Goal: Task Accomplishment & Management: Use online tool/utility

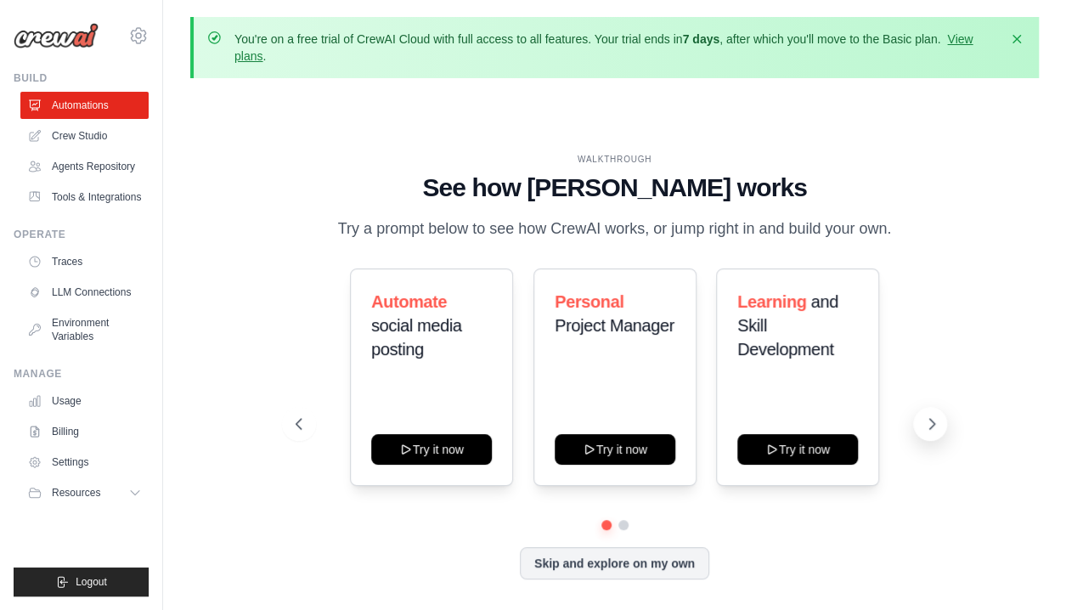
click at [925, 426] on icon at bounding box center [931, 423] width 17 height 17
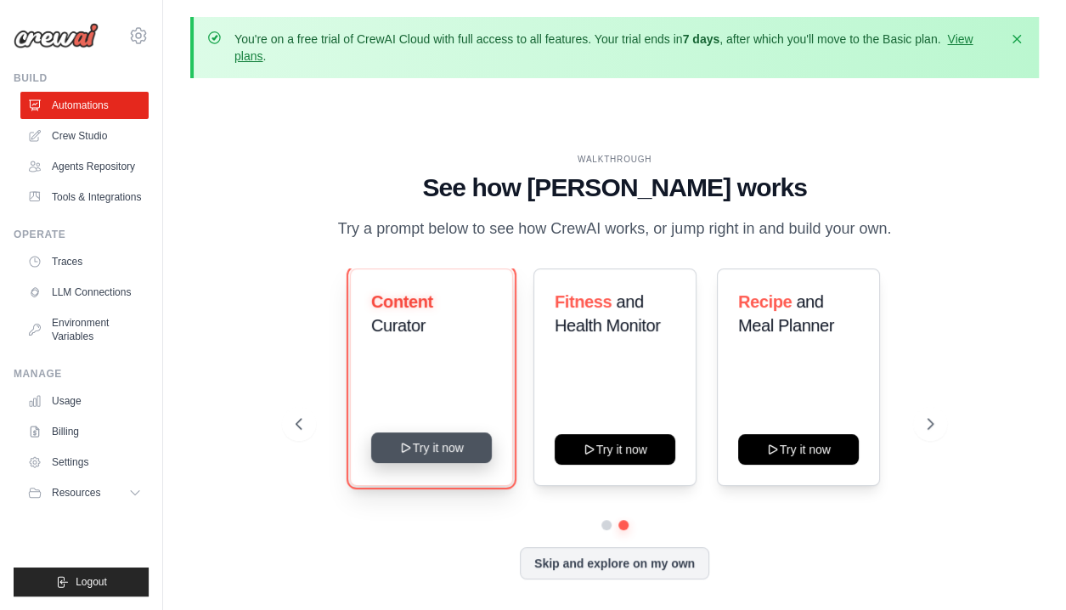
click at [436, 448] on button "Try it now" at bounding box center [431, 447] width 121 height 31
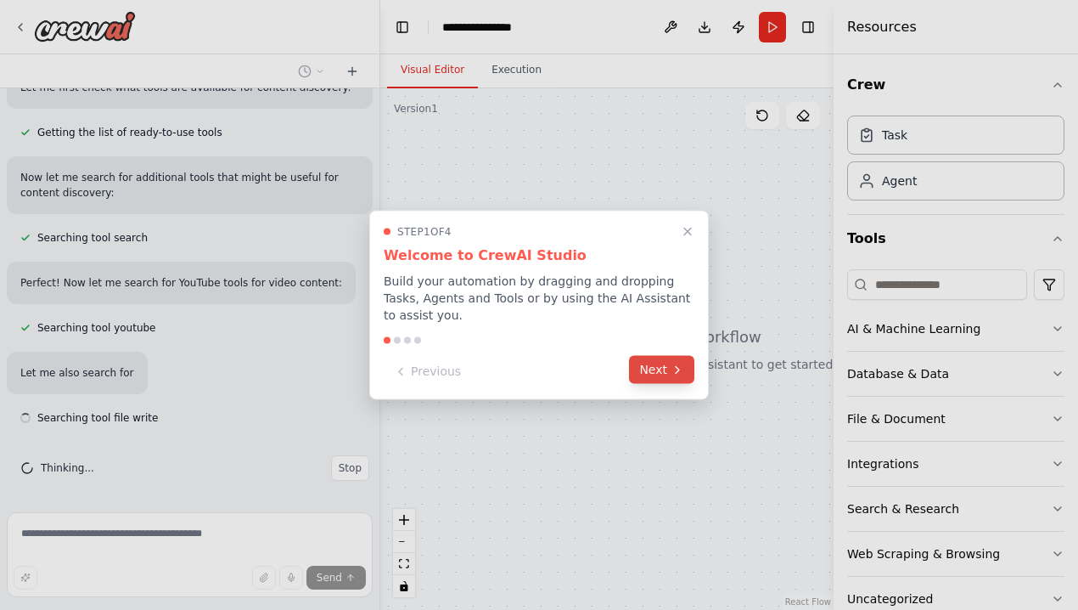
scroll to position [197, 0]
click at [649, 365] on button "Next" at bounding box center [661, 370] width 65 height 28
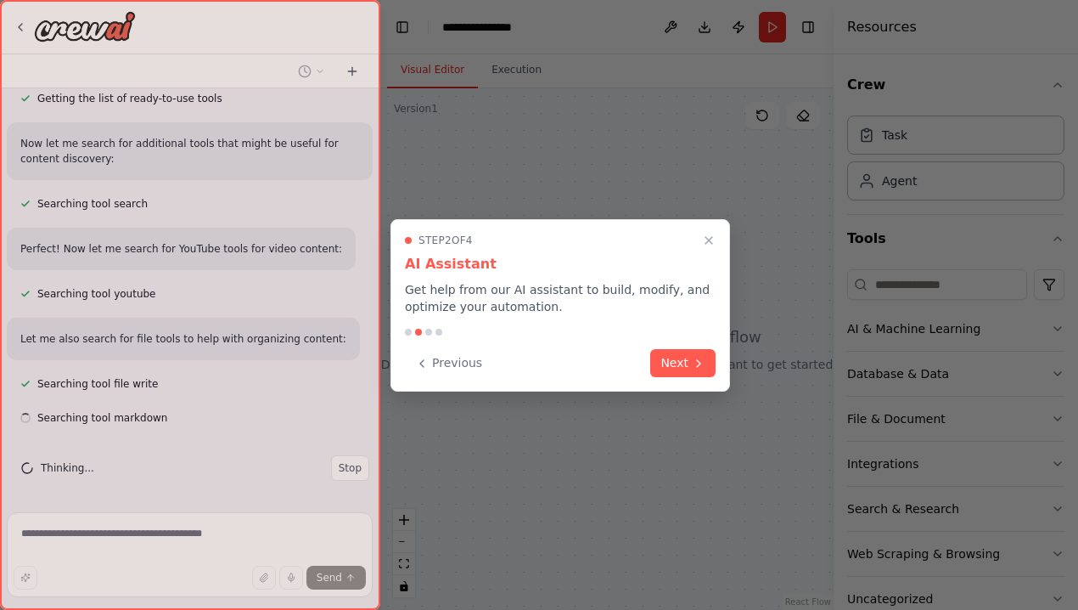
scroll to position [231, 0]
click at [649, 365] on div "Previous Next" at bounding box center [560, 363] width 311 height 28
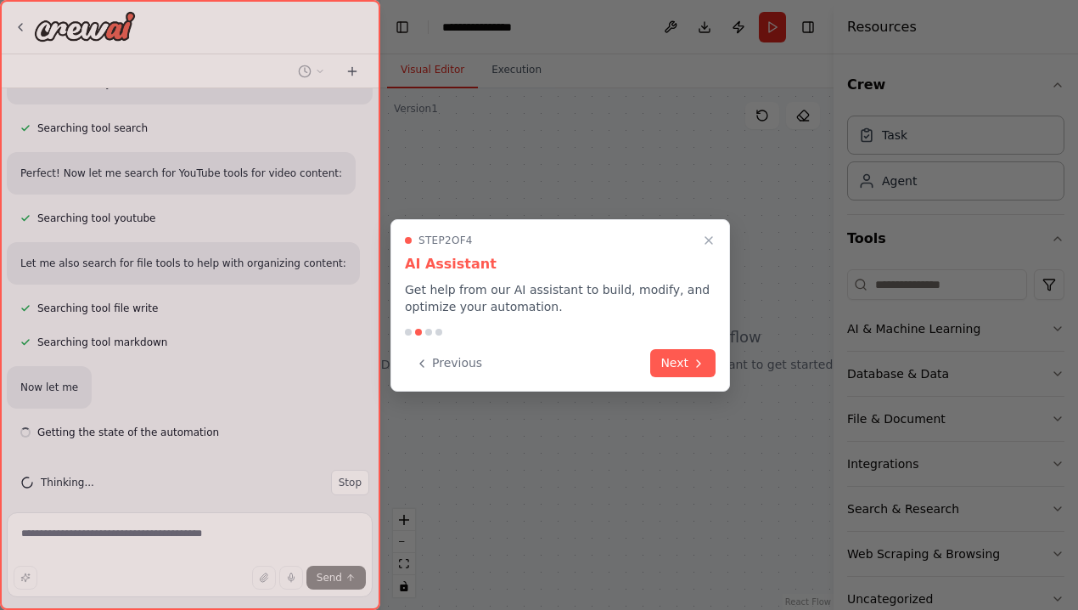
scroll to position [321, 0]
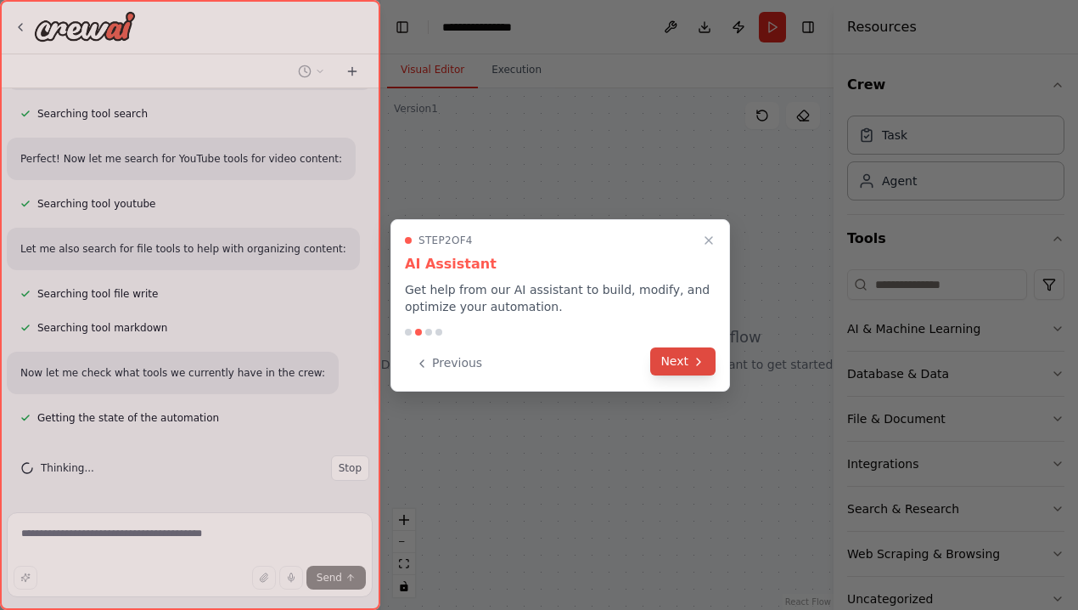
click at [677, 366] on button "Next" at bounding box center [682, 361] width 65 height 28
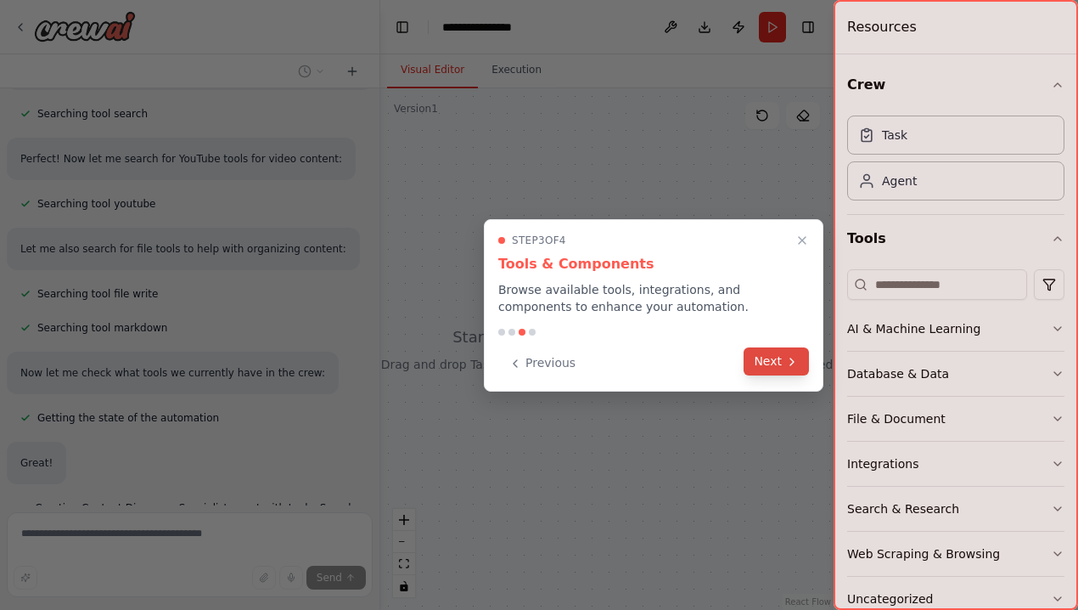
scroll to position [362, 0]
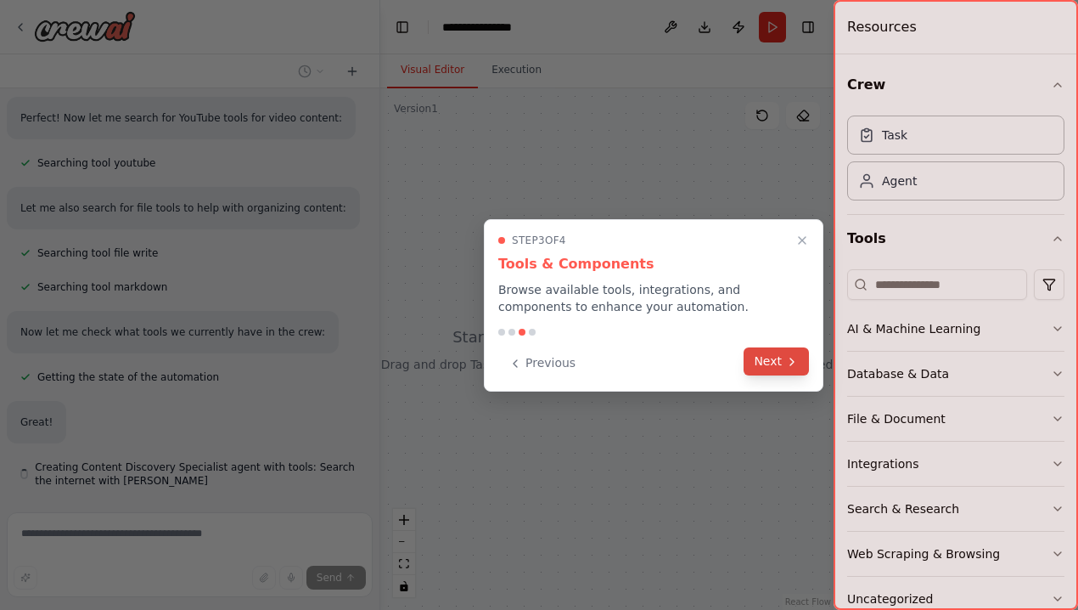
click at [760, 359] on button "Next" at bounding box center [776, 361] width 65 height 28
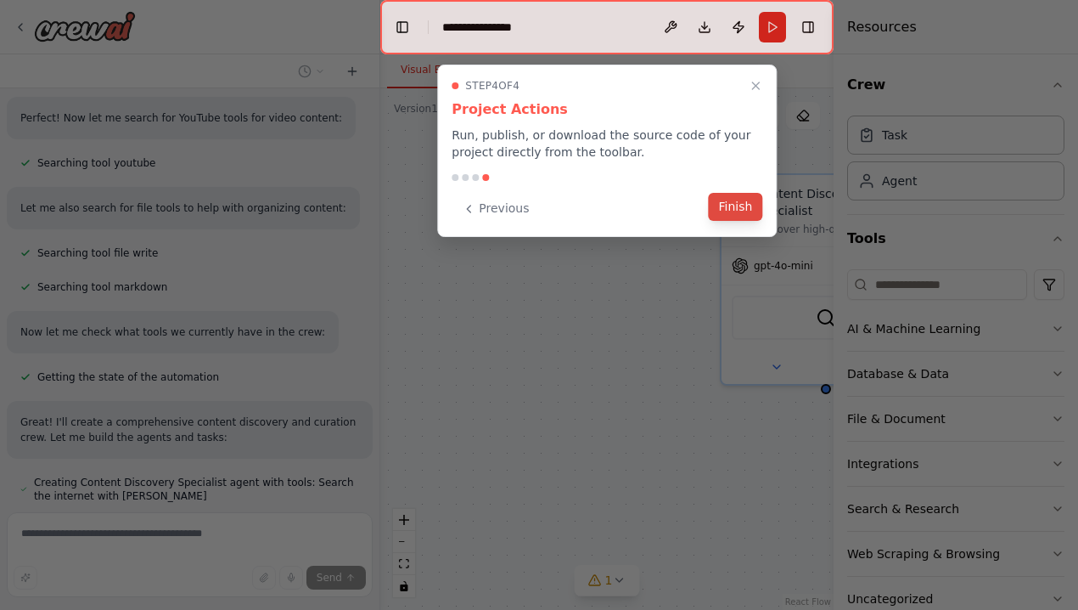
click at [748, 209] on button "Finish" at bounding box center [735, 207] width 54 height 28
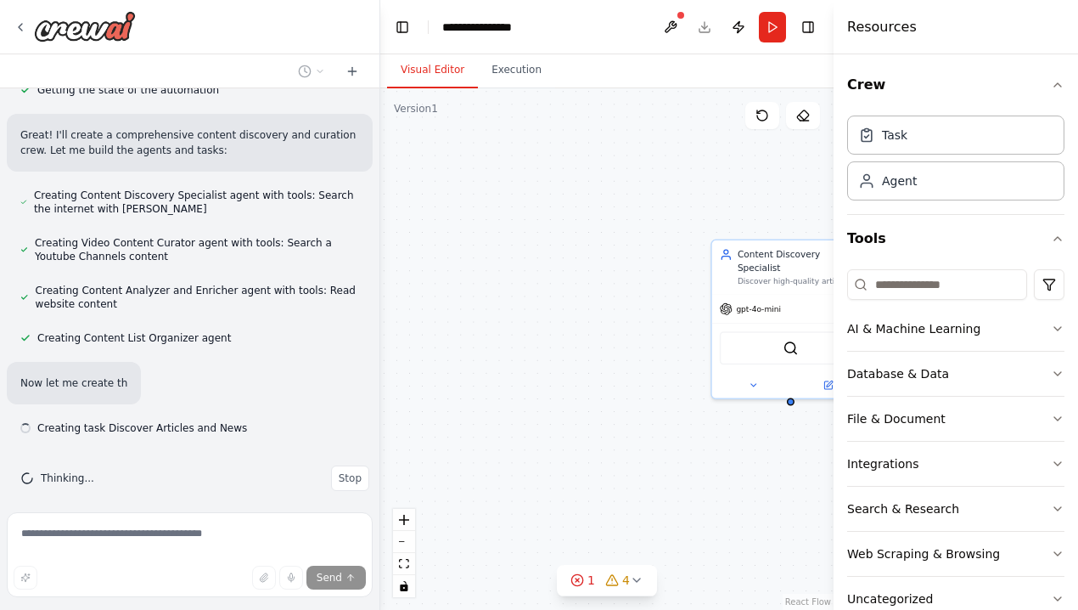
scroll to position [659, 0]
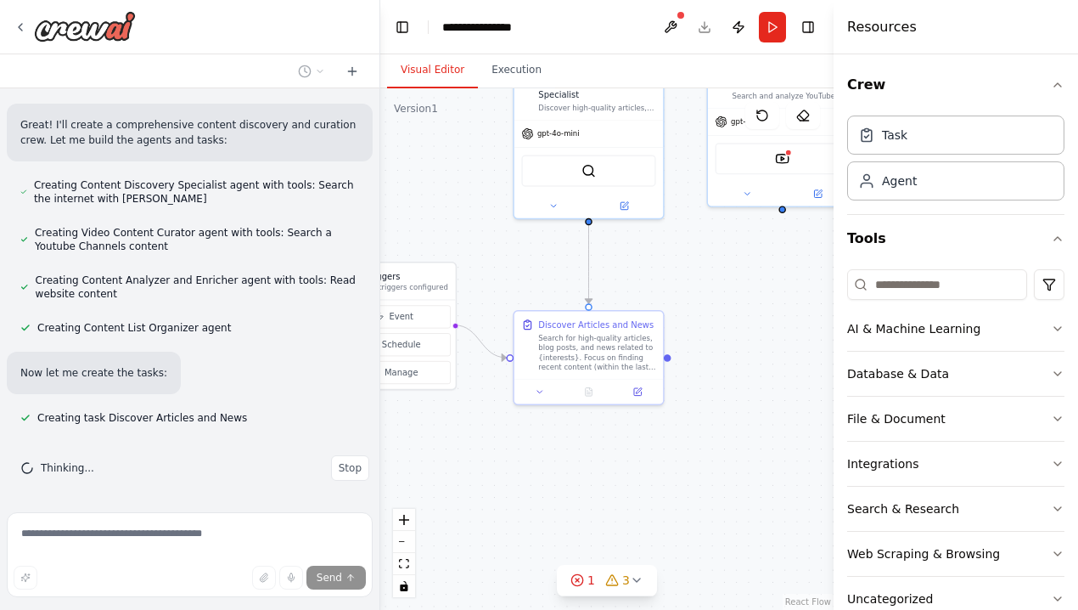
drag, startPoint x: 669, startPoint y: 383, endPoint x: 473, endPoint y: 201, distance: 267.4
click at [473, 201] on div ".deletable-edge-delete-btn { width: 20px; height: 20px; border: 0px solid #ffff…" at bounding box center [606, 348] width 453 height 521
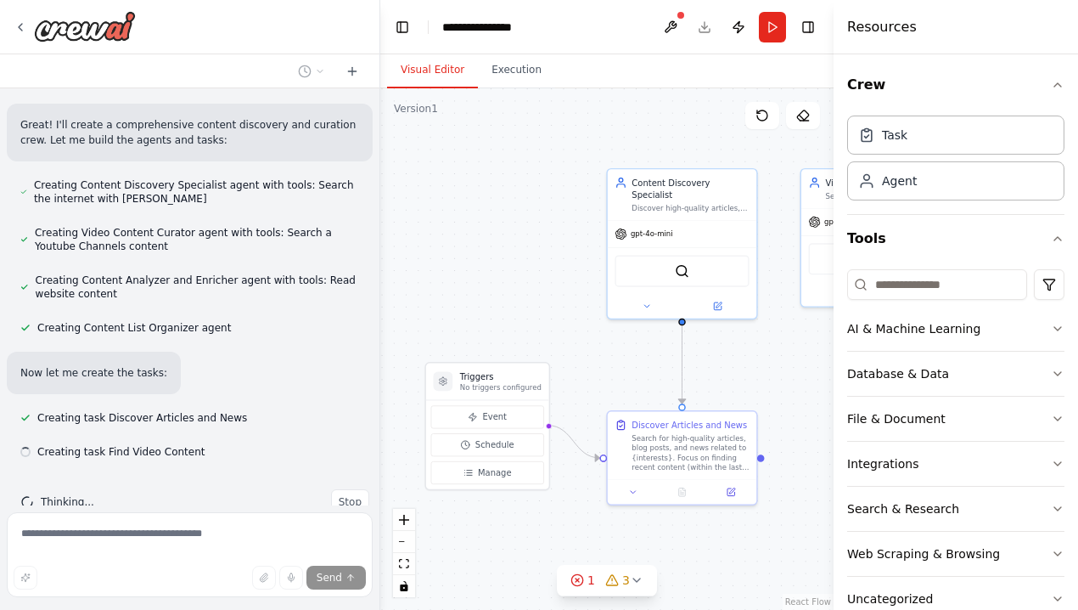
scroll to position [693, 0]
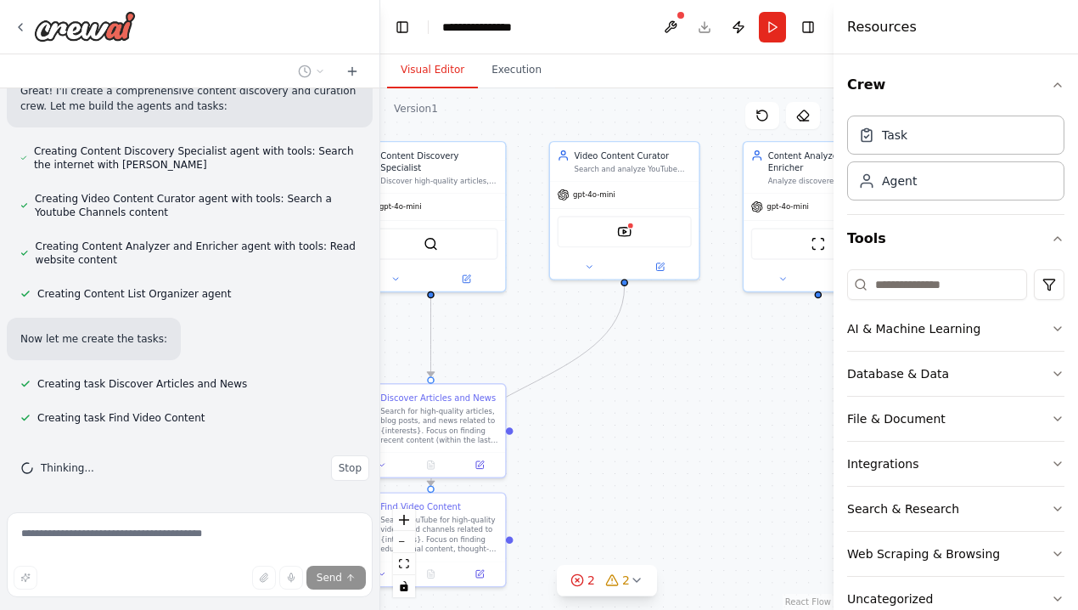
drag, startPoint x: 694, startPoint y: 296, endPoint x: 536, endPoint y: 369, distance: 174.0
click at [536, 369] on div ".deletable-edge-delete-btn { width: 20px; height: 20px; border: 0px solid #ffff…" at bounding box center [606, 348] width 453 height 521
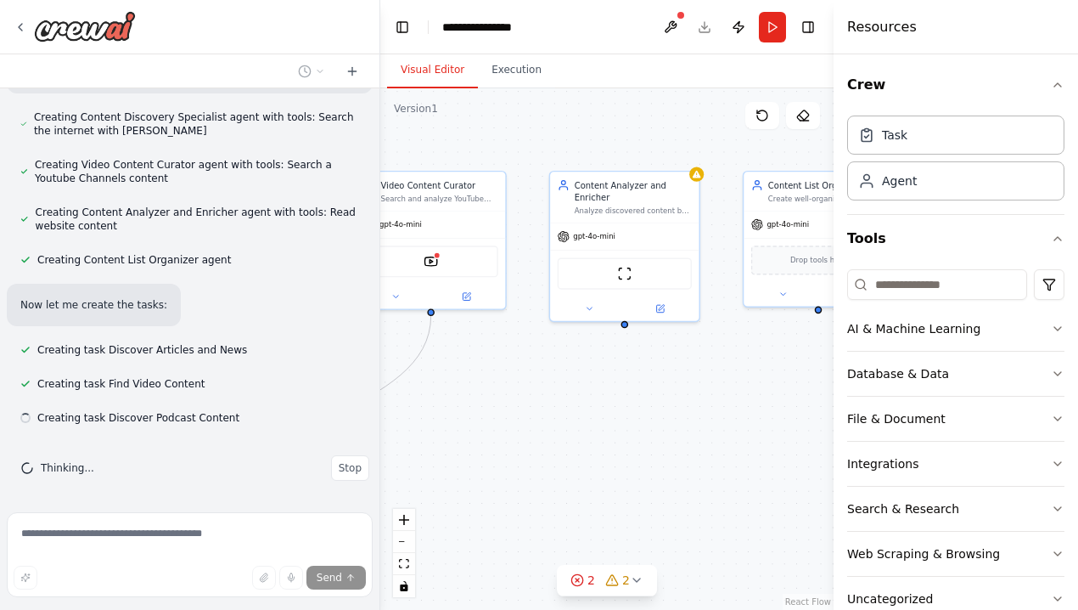
scroll to position [727, 0]
drag, startPoint x: 726, startPoint y: 379, endPoint x: 525, endPoint y: 411, distance: 203.8
click at [525, 411] on div ".deletable-edge-delete-btn { width: 20px; height: 20px; border: 0px solid #ffff…" at bounding box center [606, 348] width 453 height 521
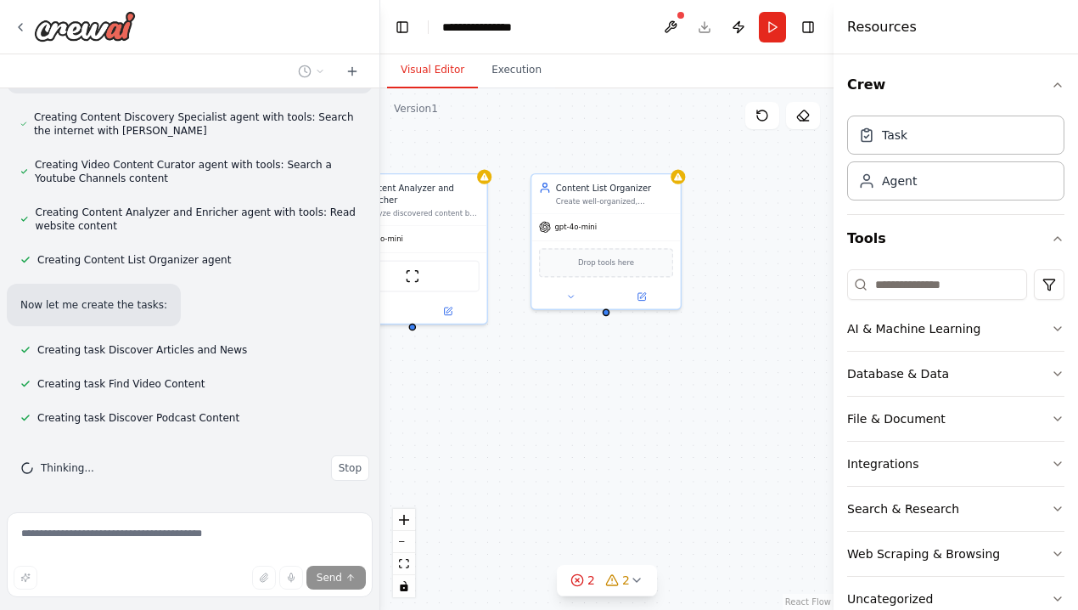
drag, startPoint x: 525, startPoint y: 411, endPoint x: 363, endPoint y: 393, distance: 162.3
click at [363, 393] on div "Set up a crew that finds and organizes interesting articles, videos, and podcas…" at bounding box center [539, 305] width 1078 height 610
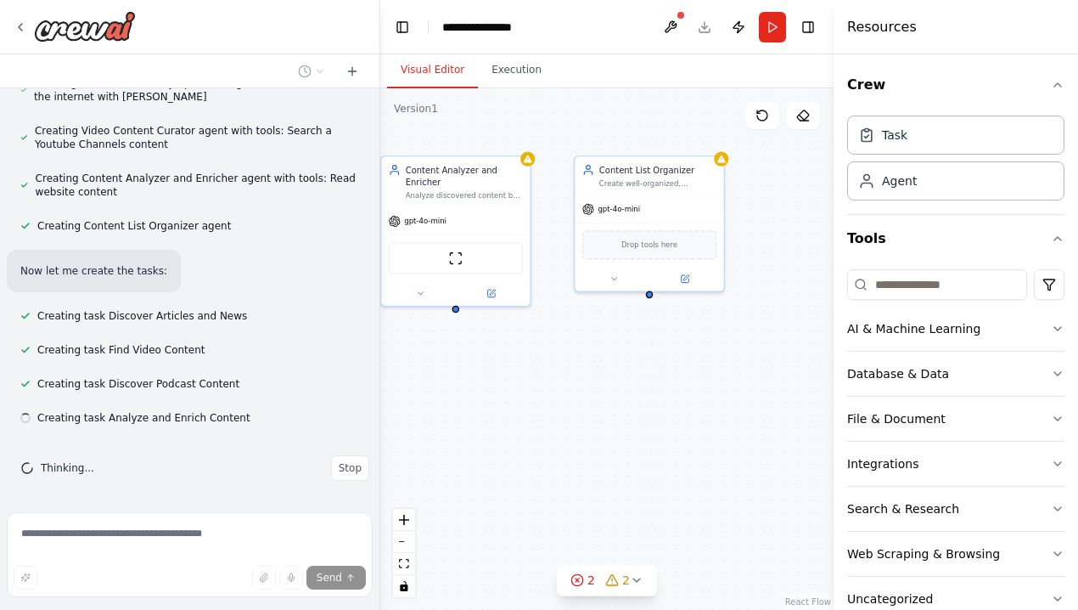
scroll to position [761, 0]
click at [675, 30] on button at bounding box center [670, 27] width 27 height 31
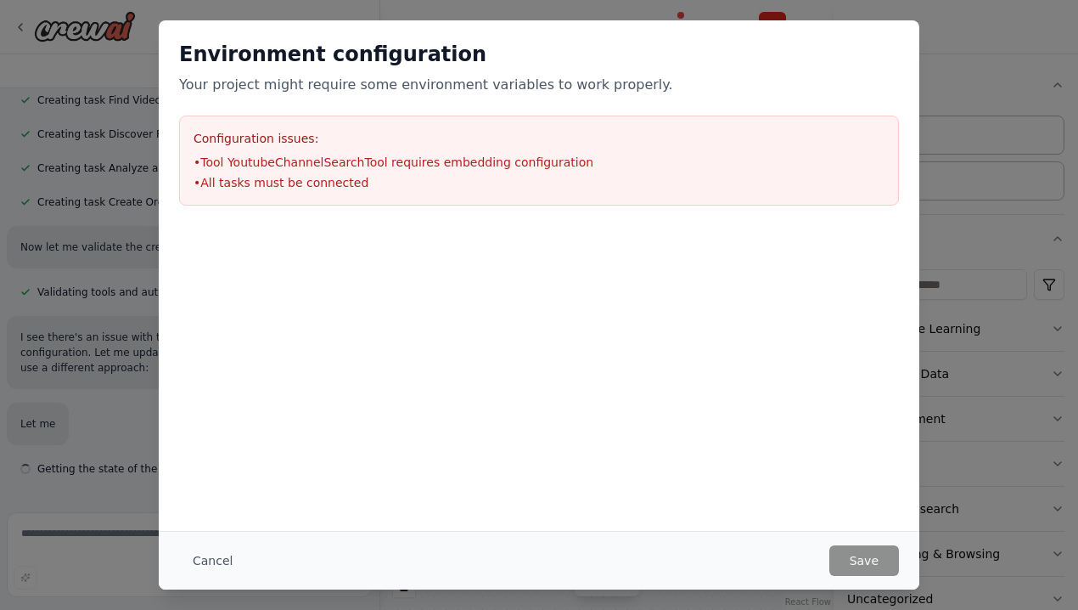
scroll to position [1012, 0]
click at [201, 570] on button "Cancel" at bounding box center [212, 560] width 67 height 31
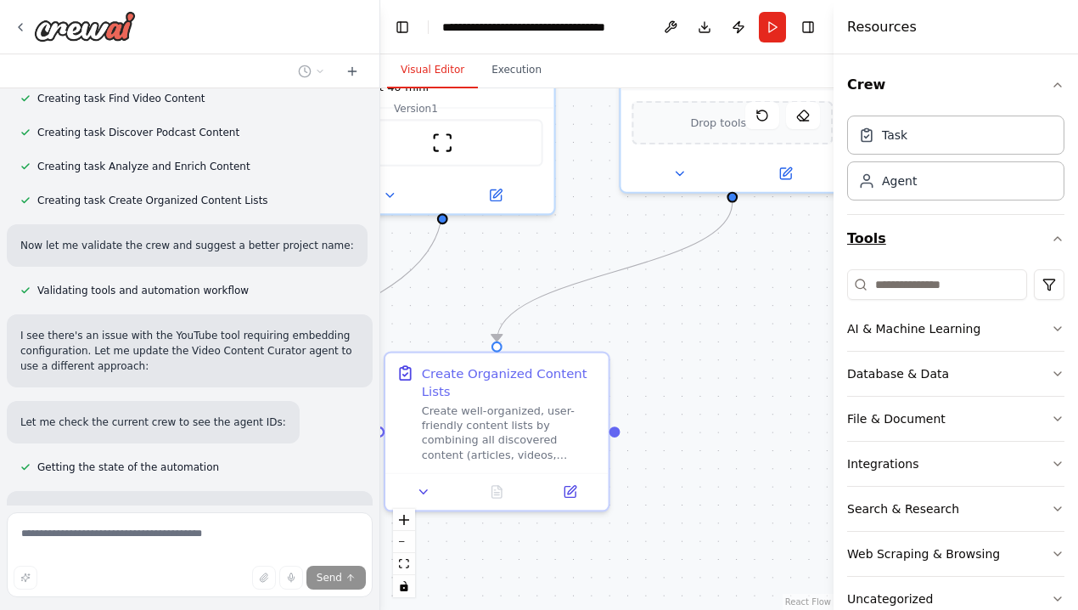
drag, startPoint x: 725, startPoint y: 380, endPoint x: 1004, endPoint y: 252, distance: 307.0
click at [1004, 252] on div "Set up a crew that finds and organizes interesting articles, videos, and podcas…" at bounding box center [539, 305] width 1078 height 610
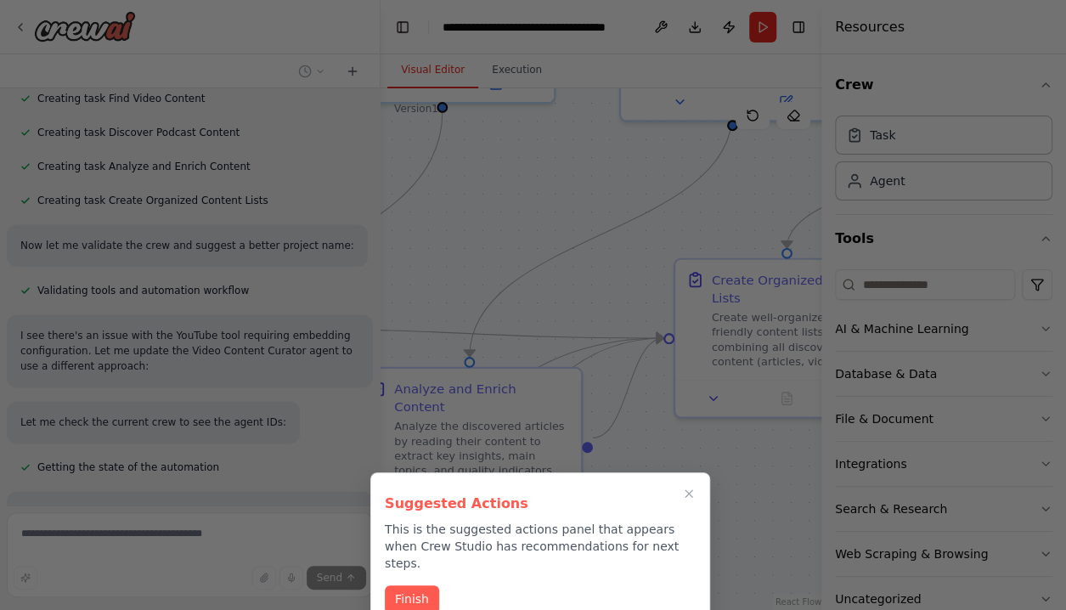
drag, startPoint x: 477, startPoint y: 241, endPoint x: 608, endPoint y: 220, distance: 132.5
click at [608, 220] on div "Set up a crew that finds and organizes interesting articles, videos, and podcas…" at bounding box center [533, 305] width 1066 height 610
click at [407, 583] on button "Finish" at bounding box center [412, 597] width 54 height 28
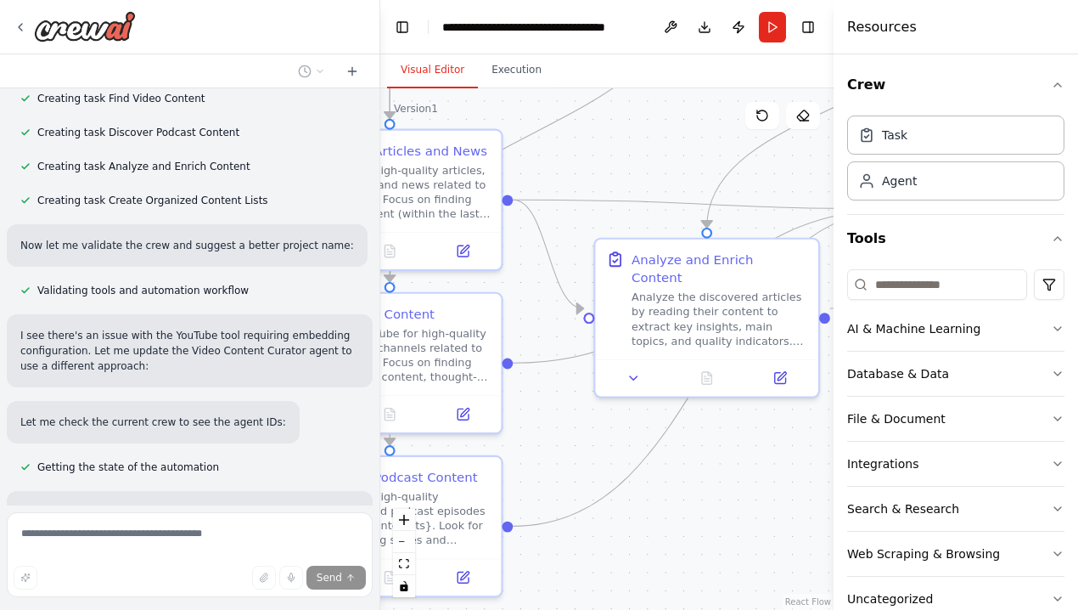
drag, startPoint x: 566, startPoint y: 539, endPoint x: 804, endPoint y: 408, distance: 271.3
click at [804, 408] on div ".deletable-edge-delete-btn { width: 20px; height: 20px; border: 0px solid #ffff…" at bounding box center [606, 348] width 453 height 521
click at [775, 31] on button "Run" at bounding box center [772, 27] width 27 height 31
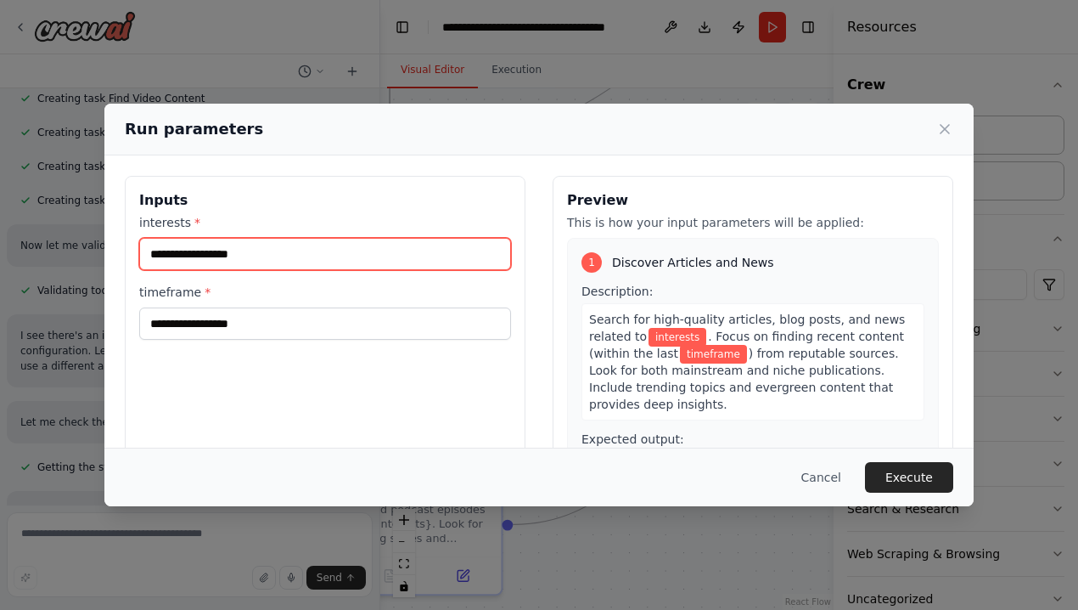
click at [227, 249] on input "interests *" at bounding box center [325, 254] width 372 height 32
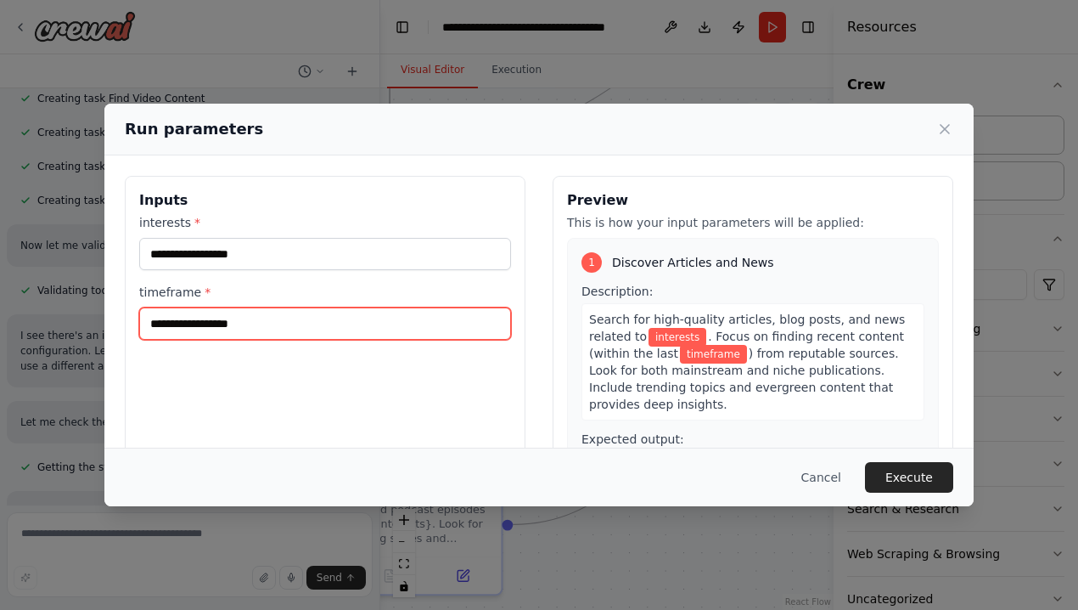
click at [232, 322] on input "timeframe *" at bounding box center [325, 323] width 372 height 32
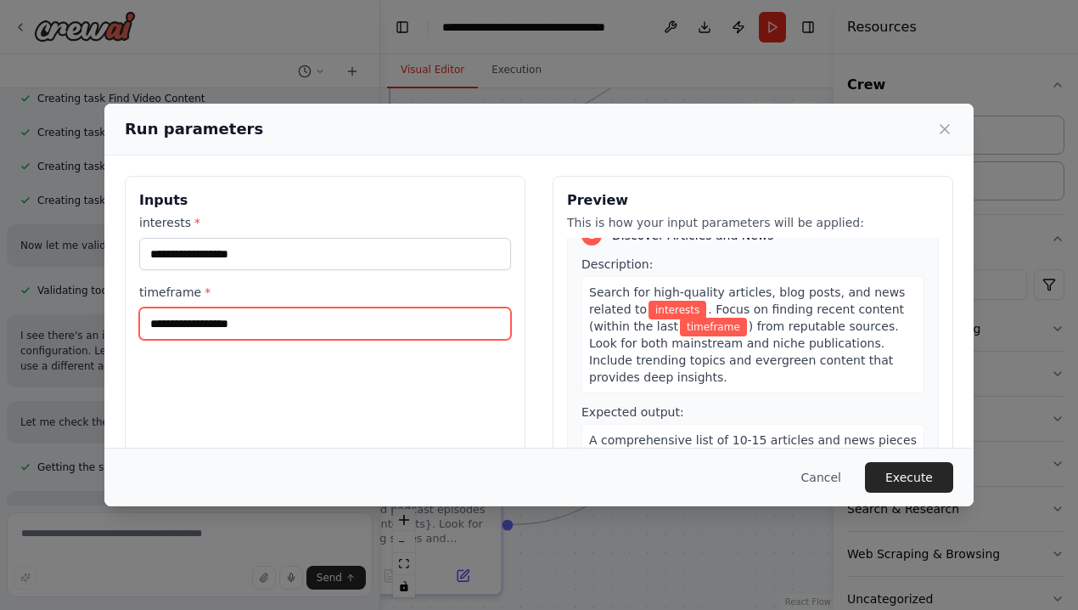
scroll to position [0, 0]
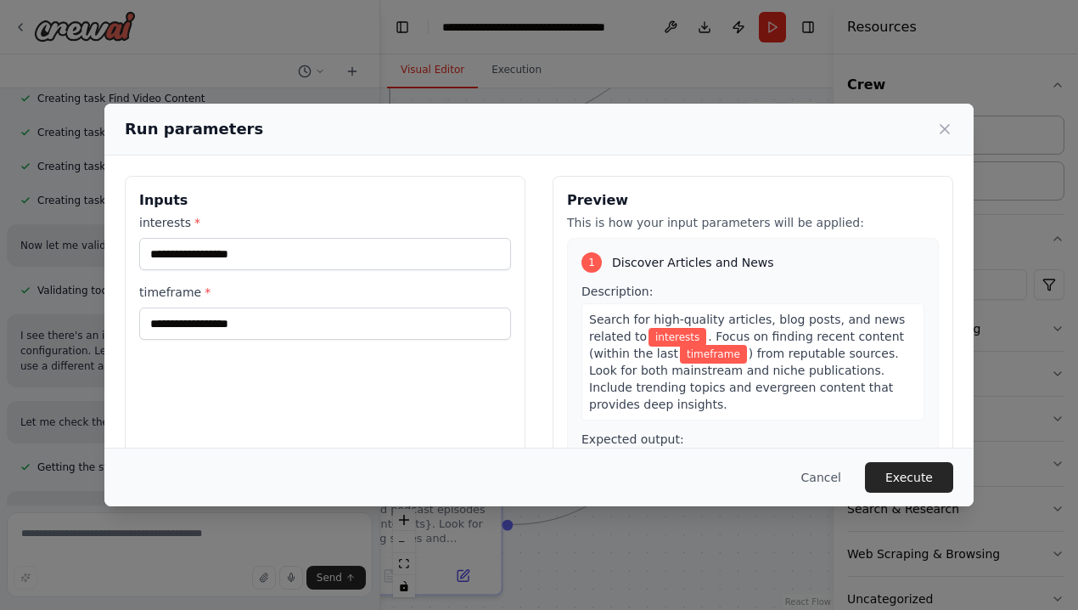
click at [335, 236] on div "interests *" at bounding box center [325, 242] width 372 height 56
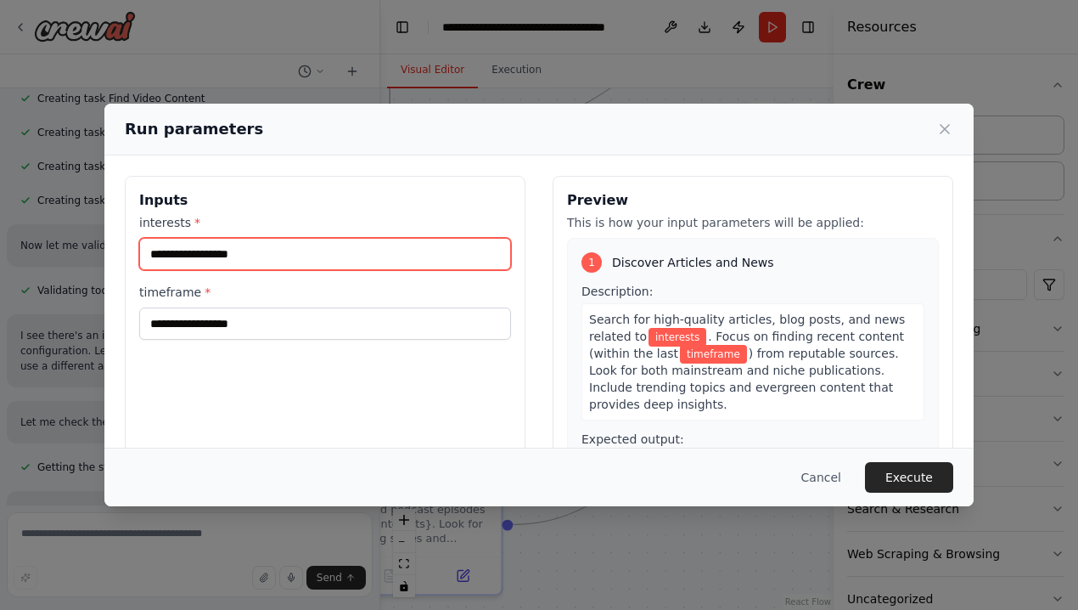
click at [317, 252] on input "interests *" at bounding box center [325, 254] width 372 height 32
type input "**********"
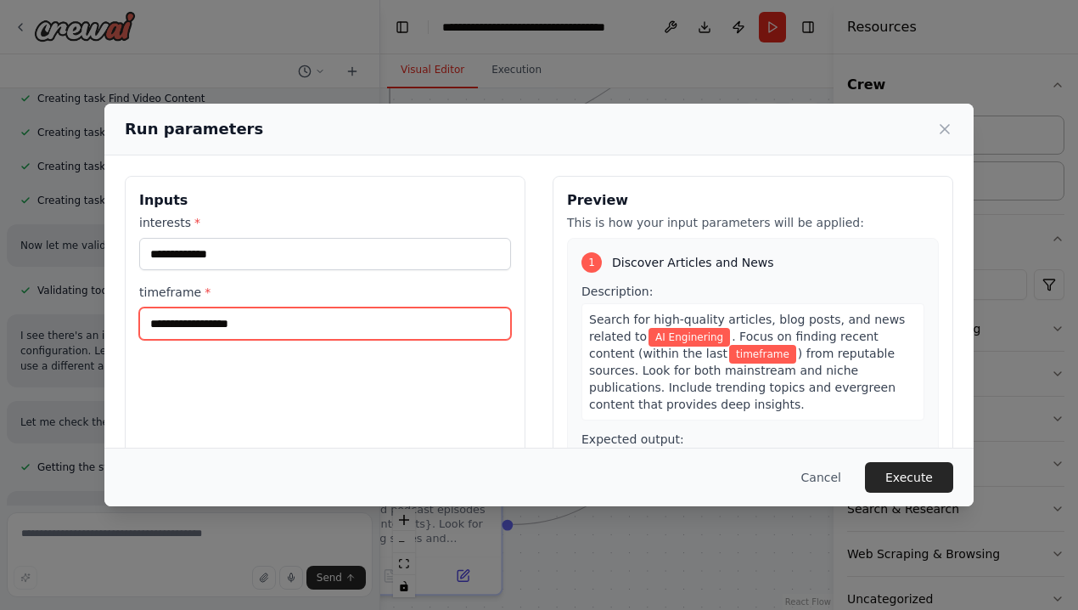
click at [229, 324] on input "timeframe *" at bounding box center [325, 323] width 372 height 32
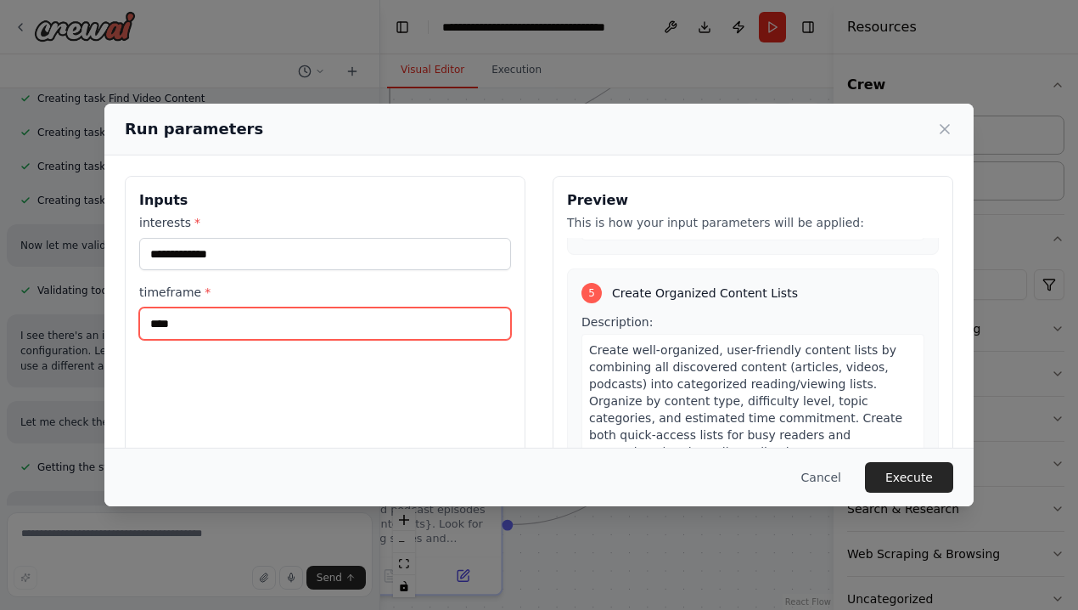
scroll to position [1302, 0]
type input "****"
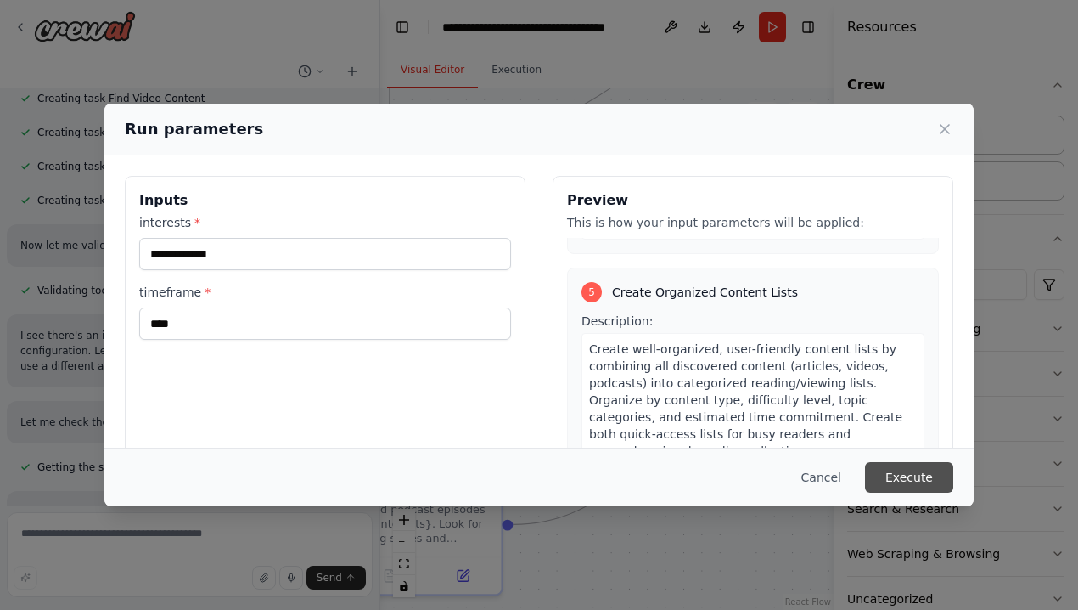
click at [894, 464] on button "Execute" at bounding box center [909, 477] width 88 height 31
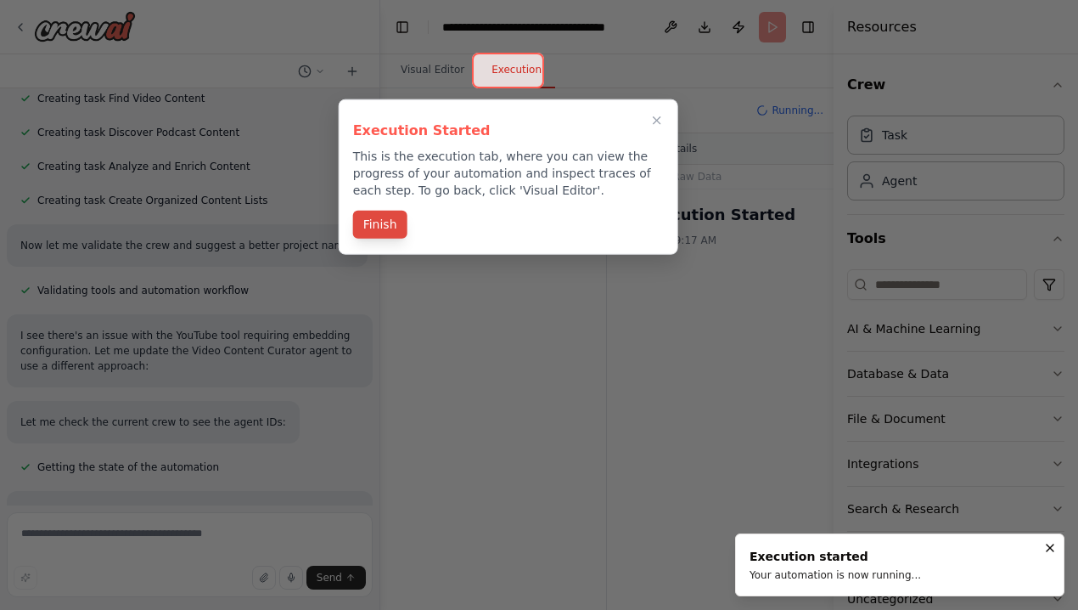
click at [369, 225] on button "Finish" at bounding box center [380, 225] width 54 height 28
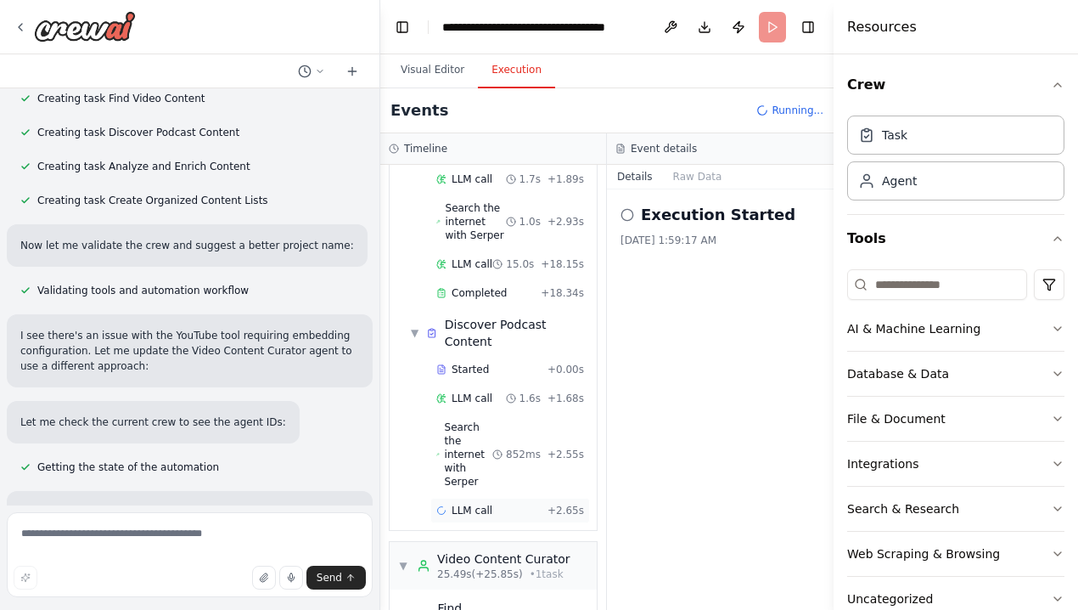
scroll to position [370, 0]
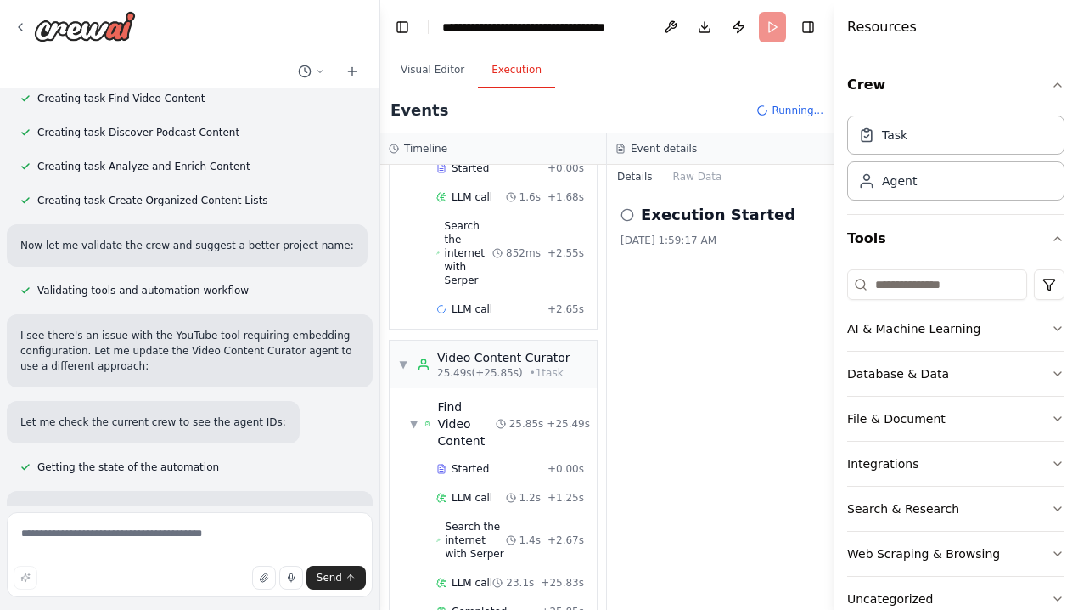
click at [644, 459] on div "Execution Started 10/6/2025, 1:59:17 AM" at bounding box center [720, 399] width 227 height 420
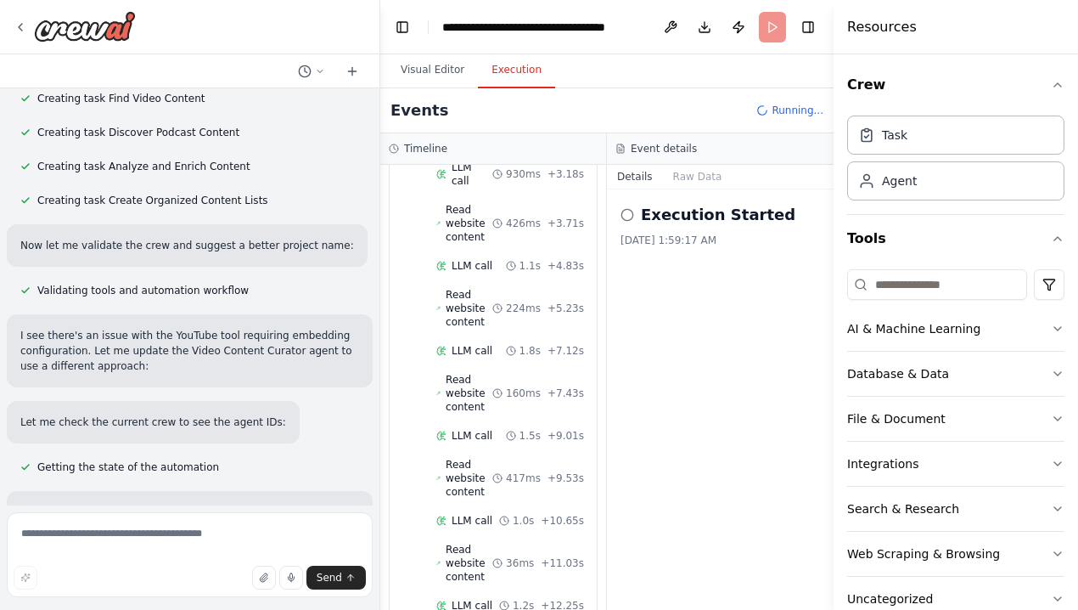
scroll to position [1189, 0]
click at [898, 466] on div "Integrations" at bounding box center [882, 463] width 71 height 17
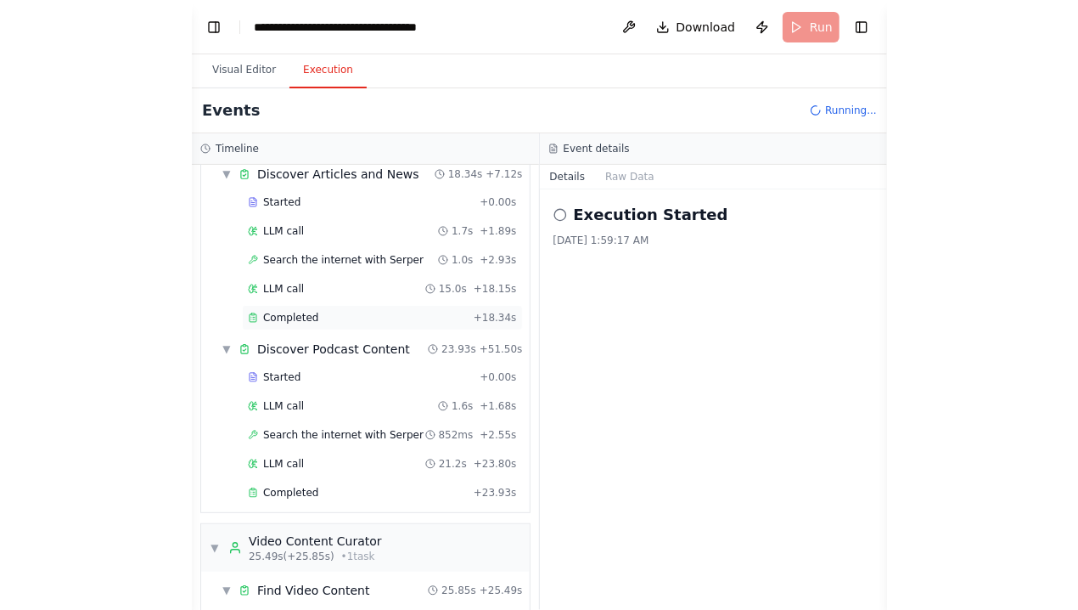
scroll to position [0, 0]
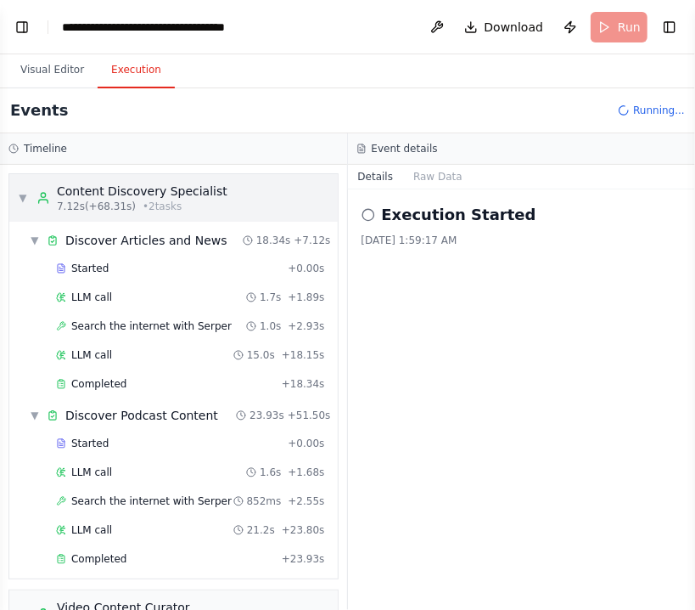
click at [20, 203] on span "▼" at bounding box center [23, 198] width 10 height 14
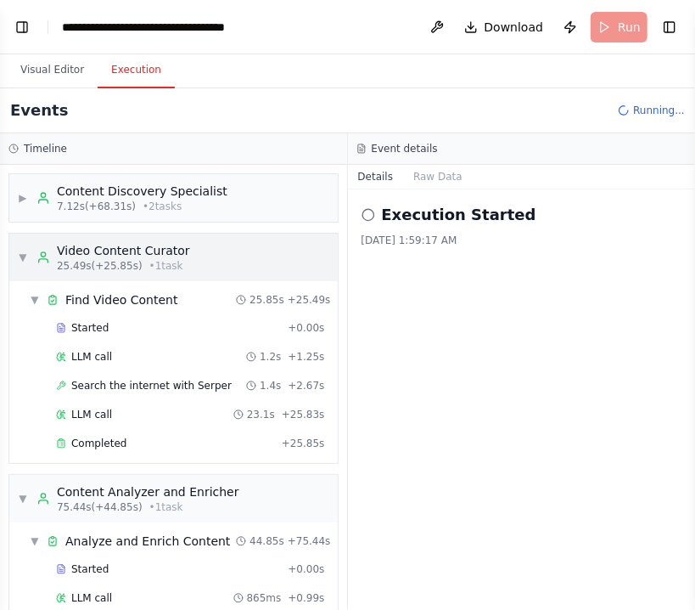
click at [21, 250] on span "▼" at bounding box center [23, 257] width 10 height 14
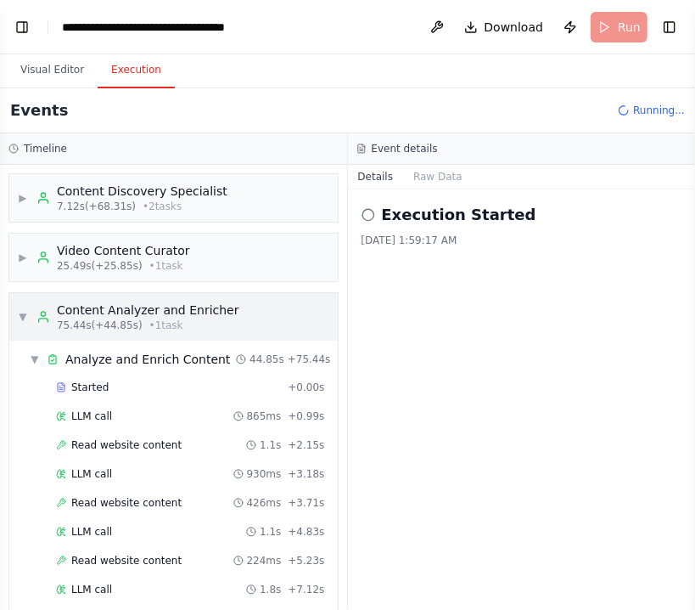
click at [35, 317] on div "▼ Content Analyzer and Enricher 75.44s (+44.85s) • 1 task" at bounding box center [129, 316] width 222 height 31
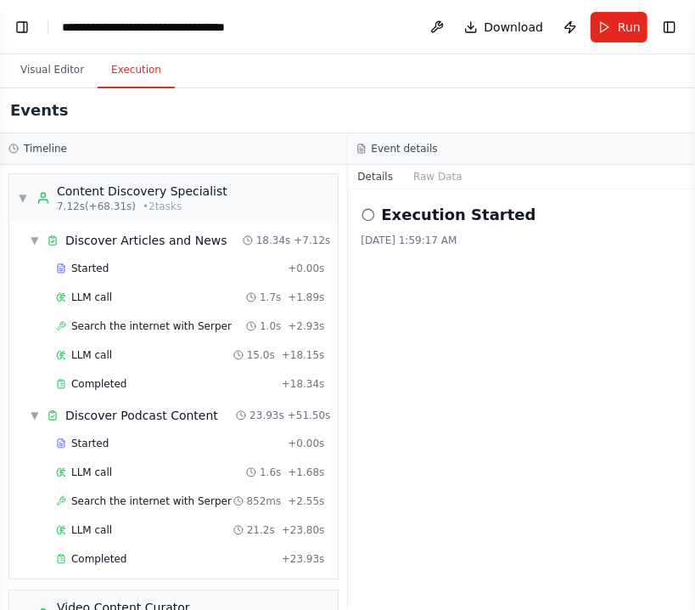
scroll to position [1104, 0]
click at [490, 468] on div "Execution Started 10/6/2025, 1:59:17 AM" at bounding box center [522, 399] width 348 height 420
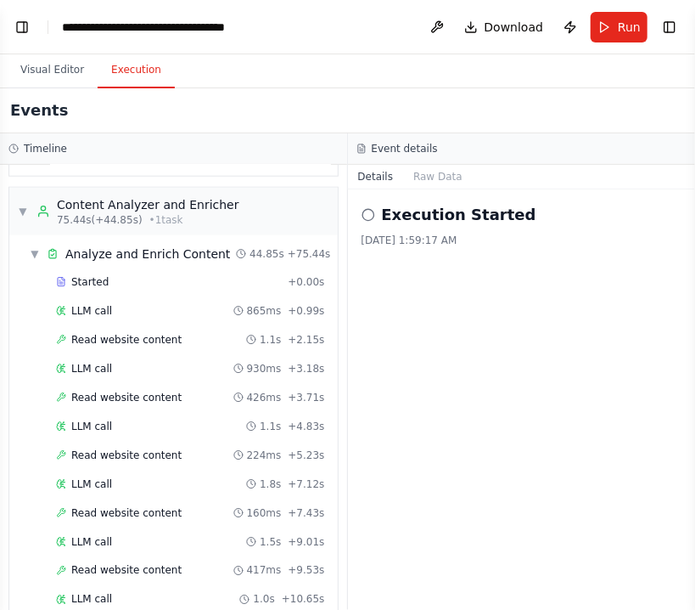
scroll to position [1051, 0]
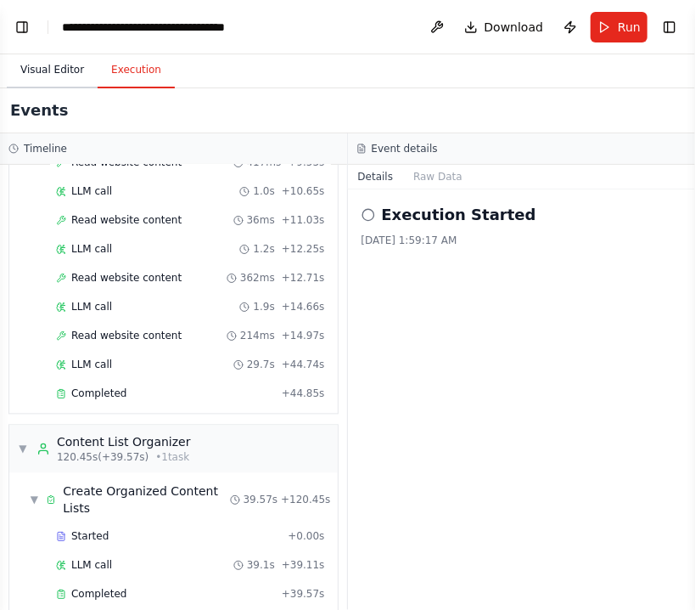
click at [24, 76] on button "Visual Editor" at bounding box center [52, 71] width 91 height 36
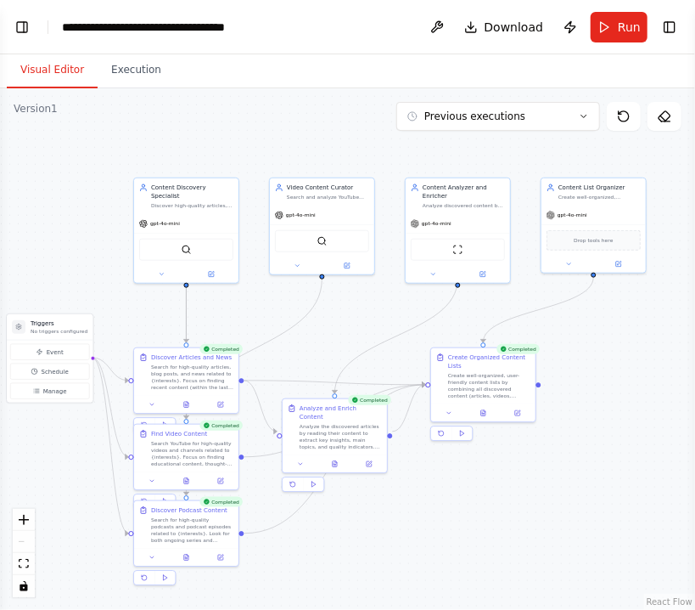
drag, startPoint x: 154, startPoint y: 167, endPoint x: 88, endPoint y: 279, distance: 129.8
click at [88, 279] on div ".deletable-edge-delete-btn { width: 20px; height: 20px; border: 0px solid #ffff…" at bounding box center [347, 348] width 695 height 521
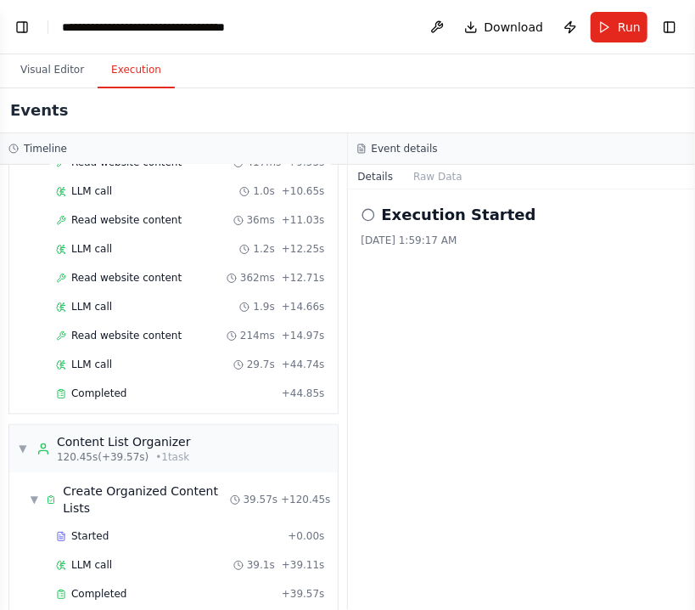
click at [134, 61] on button "Execution" at bounding box center [136, 71] width 77 height 36
click at [194, 425] on div "▼ Content List Organizer 120.45s (+39.57s) • 1 task" at bounding box center [173, 449] width 329 height 48
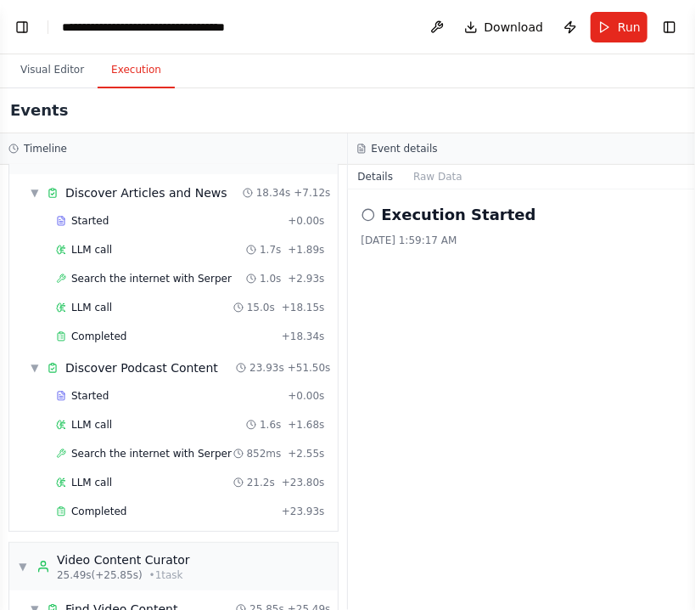
scroll to position [0, 0]
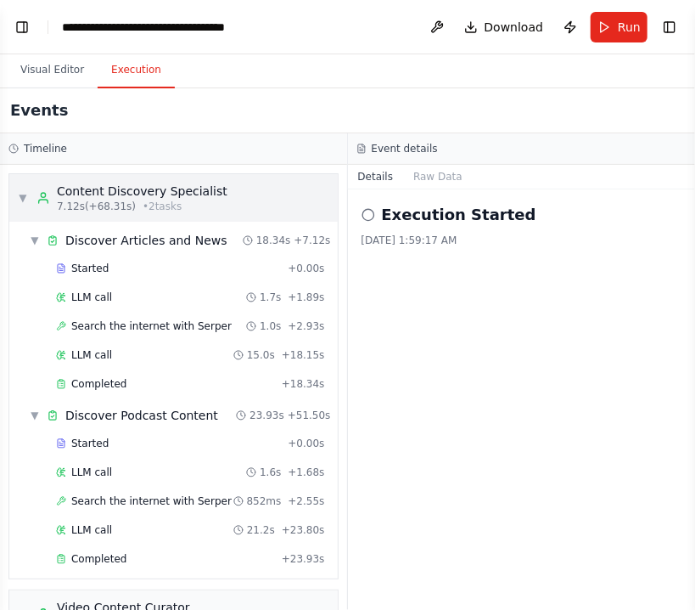
click at [222, 198] on div "▼ Content Discovery Specialist 7.12s (+68.31s) • 2 task s" at bounding box center [173, 198] width 329 height 48
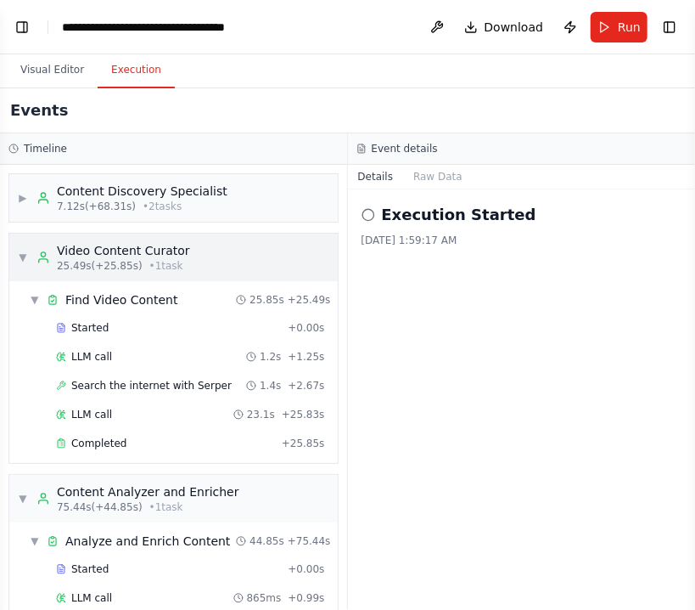
click at [93, 256] on div "Video Content Curator" at bounding box center [123, 250] width 133 height 17
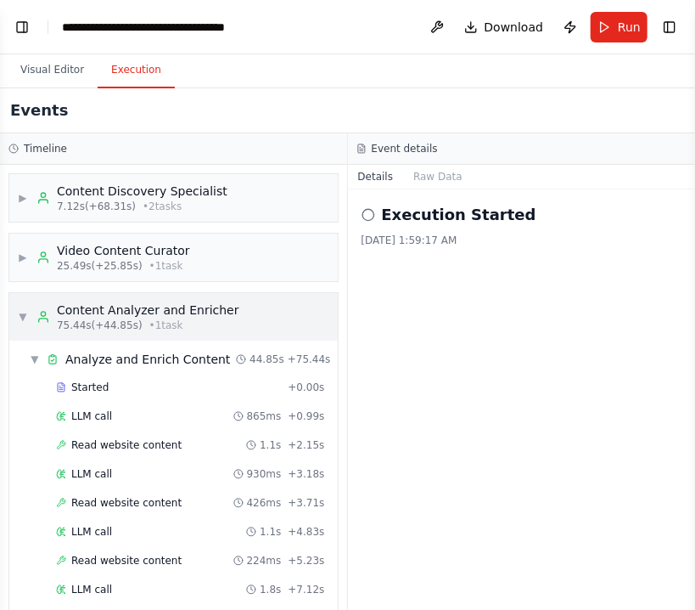
click at [82, 296] on div "▼ Content Analyzer and Enricher 75.44s (+44.85s) • 1 task" at bounding box center [173, 317] width 329 height 48
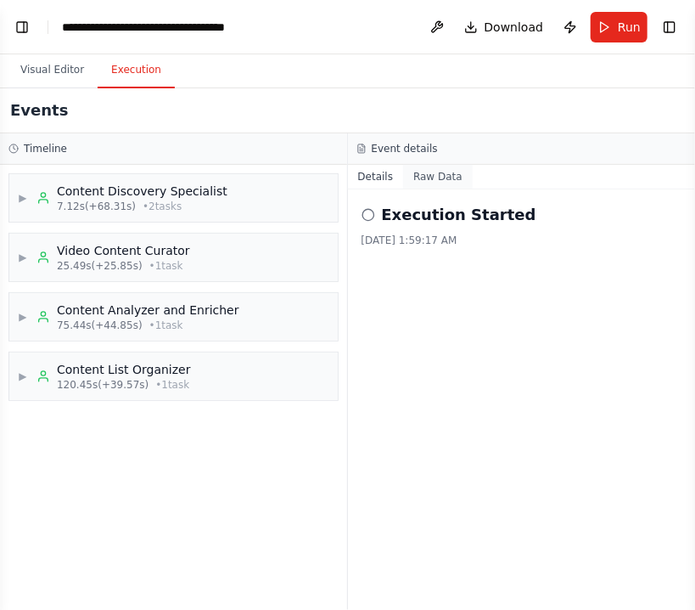
click at [439, 179] on button "Raw Data" at bounding box center [438, 177] width 70 height 24
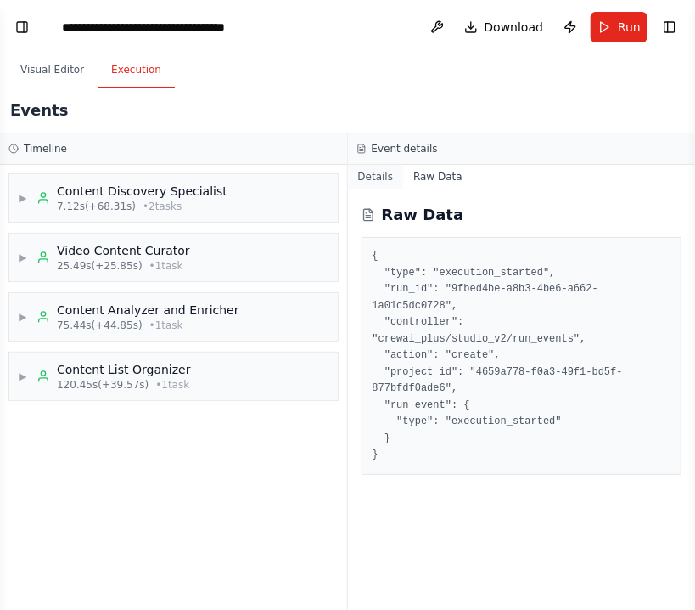
click at [377, 180] on button "Details" at bounding box center [376, 177] width 56 height 24
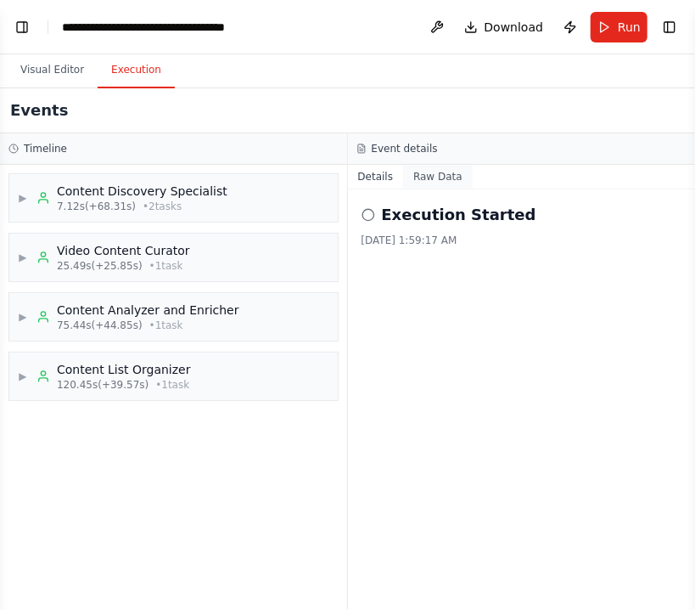
click at [451, 181] on button "Raw Data" at bounding box center [438, 177] width 70 height 24
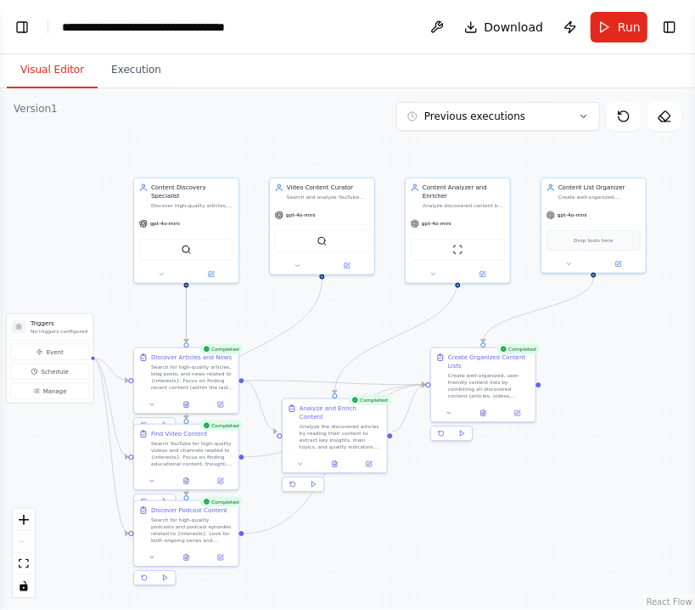
click at [49, 80] on button "Visual Editor" at bounding box center [52, 71] width 91 height 36
click at [587, 110] on button "Previous executions" at bounding box center [499, 116] width 204 height 29
click at [498, 147] on div "5m ago" at bounding box center [509, 148] width 170 height 14
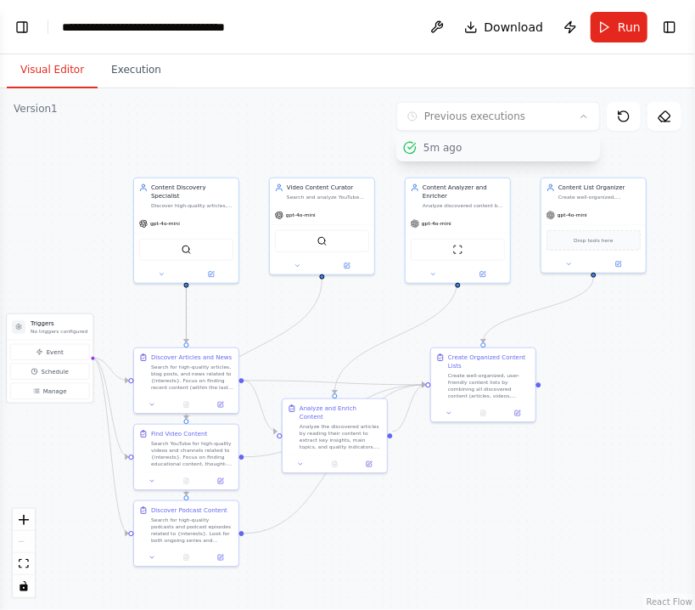
click at [498, 147] on div "5m ago" at bounding box center [509, 148] width 170 height 14
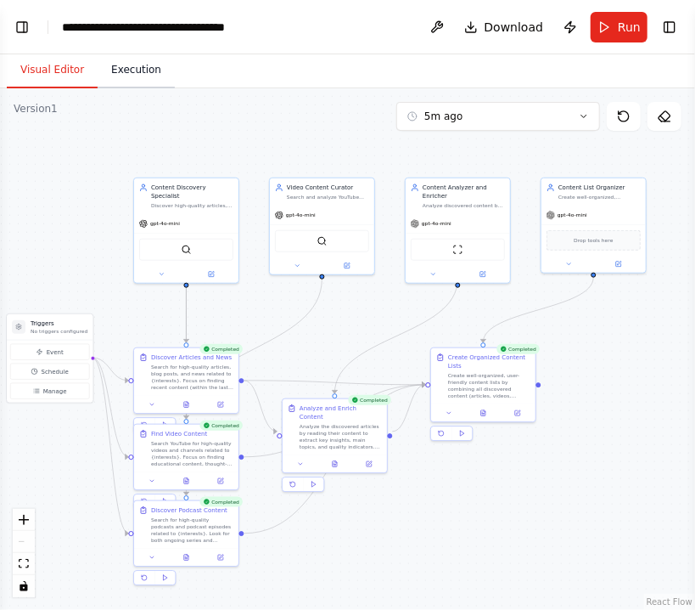
click at [120, 59] on button "Execution" at bounding box center [136, 71] width 77 height 36
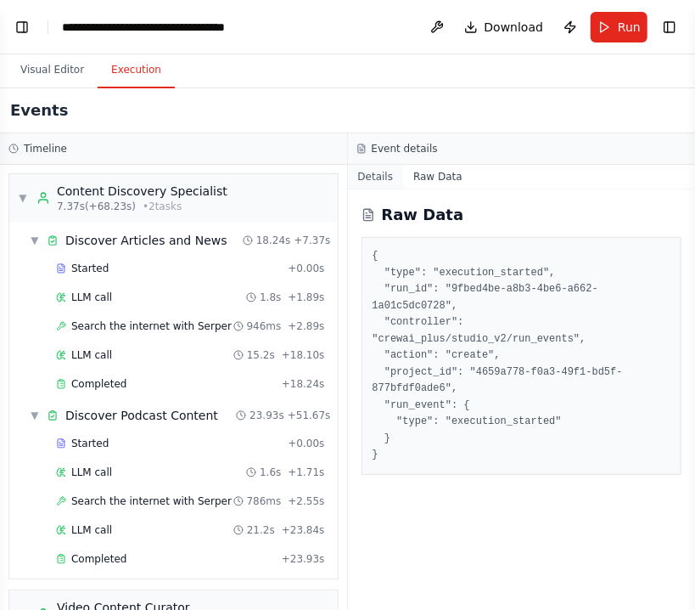
click at [398, 166] on button "Details" at bounding box center [376, 177] width 56 height 24
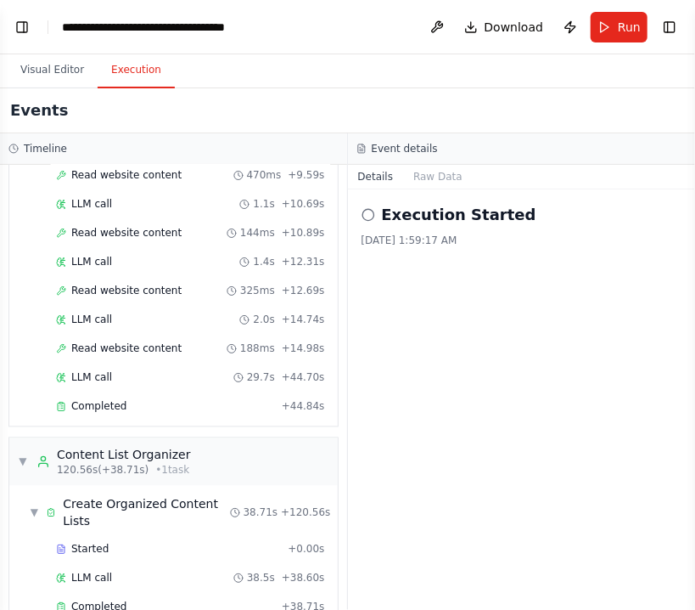
scroll to position [1051, 0]
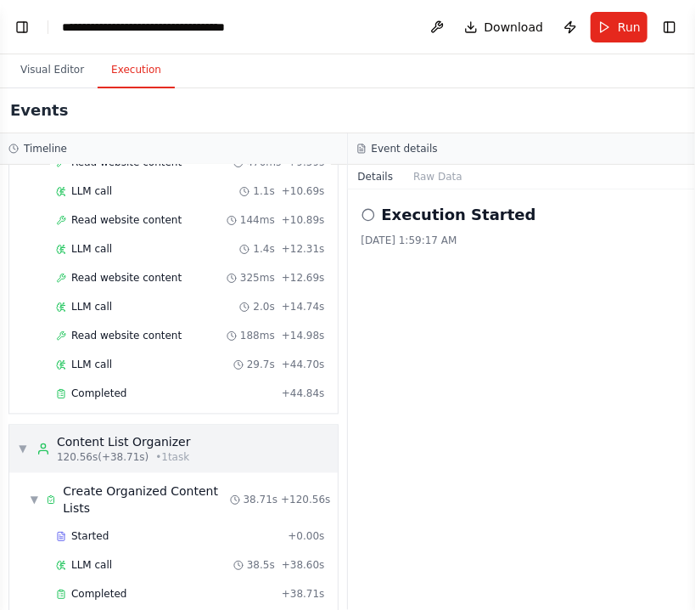
click at [110, 450] on div "▼ Content List Organizer 120.56s (+38.71s) • 1 task" at bounding box center [173, 449] width 329 height 48
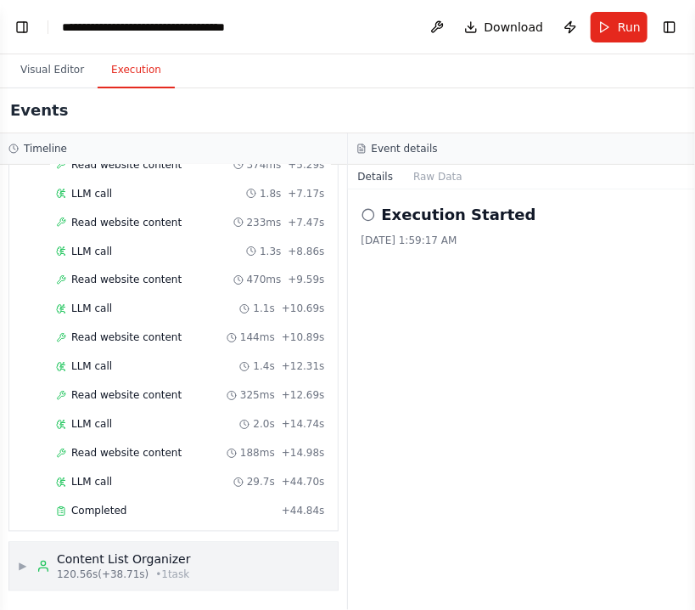
scroll to position [912, 0]
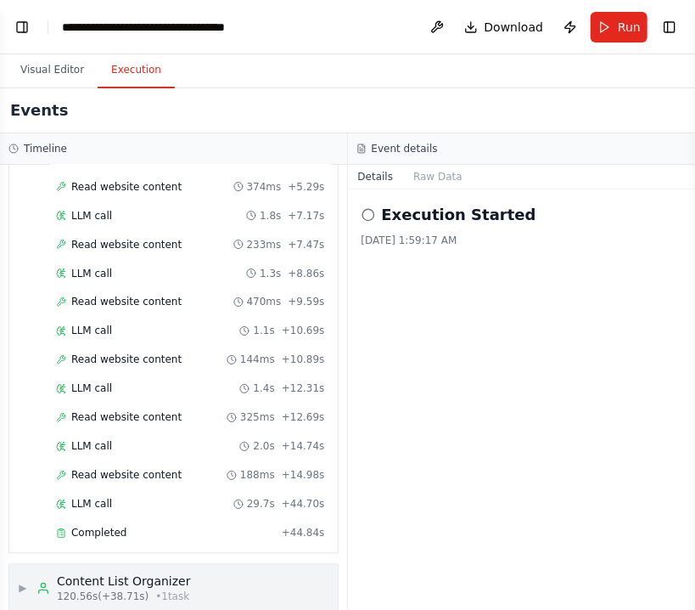
click at [64, 590] on span "120.56s (+38.71s)" at bounding box center [103, 597] width 92 height 14
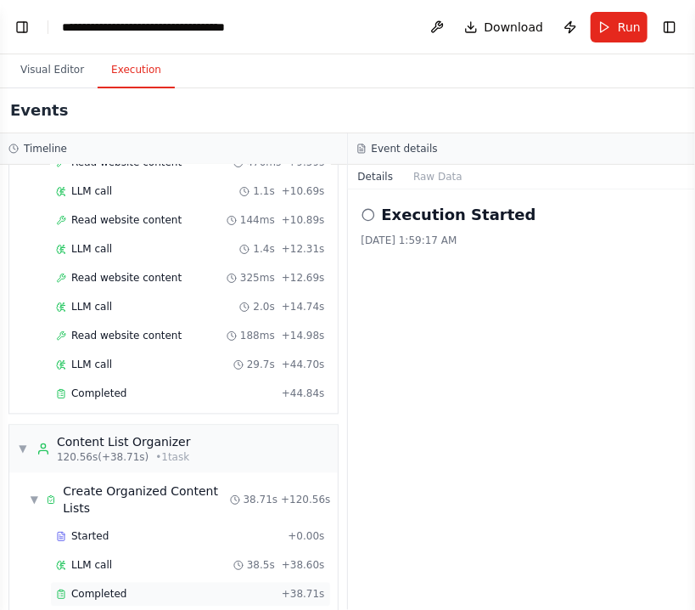
click at [104, 582] on div "Completed + 38.71s" at bounding box center [190, 594] width 281 height 25
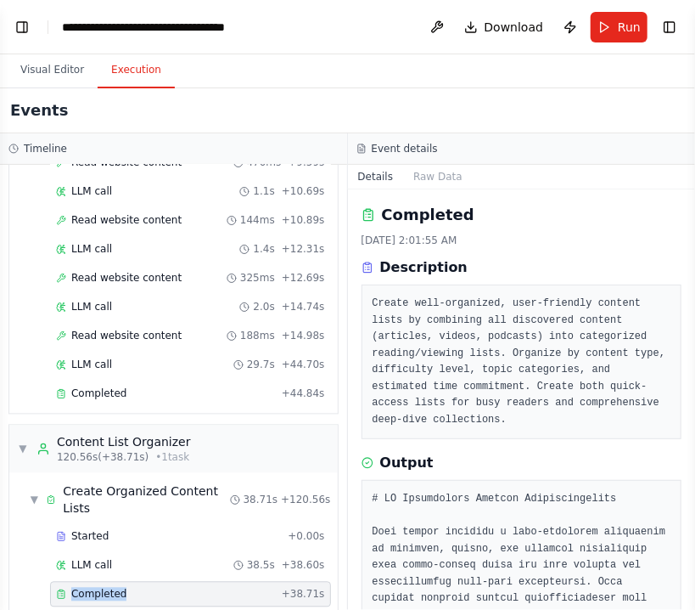
click at [104, 582] on div "Completed + 38.71s" at bounding box center [190, 594] width 281 height 25
click at [203, 588] on div "Completed" at bounding box center [165, 595] width 219 height 14
click at [198, 387] on div "Completed" at bounding box center [165, 394] width 219 height 14
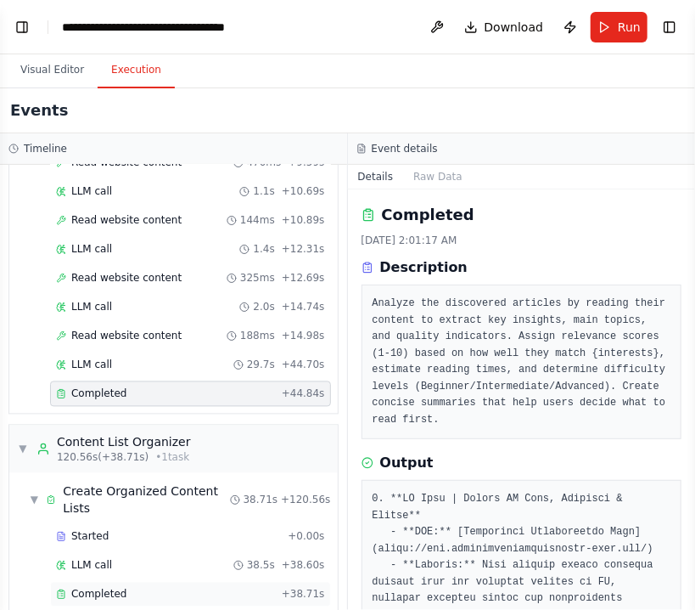
click at [174, 582] on div "Completed + 38.71s" at bounding box center [190, 594] width 281 height 25
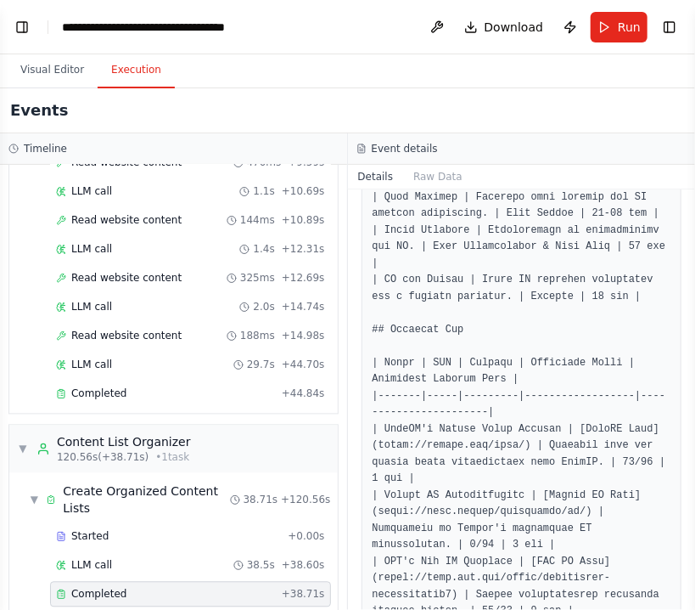
scroll to position [2963, 0]
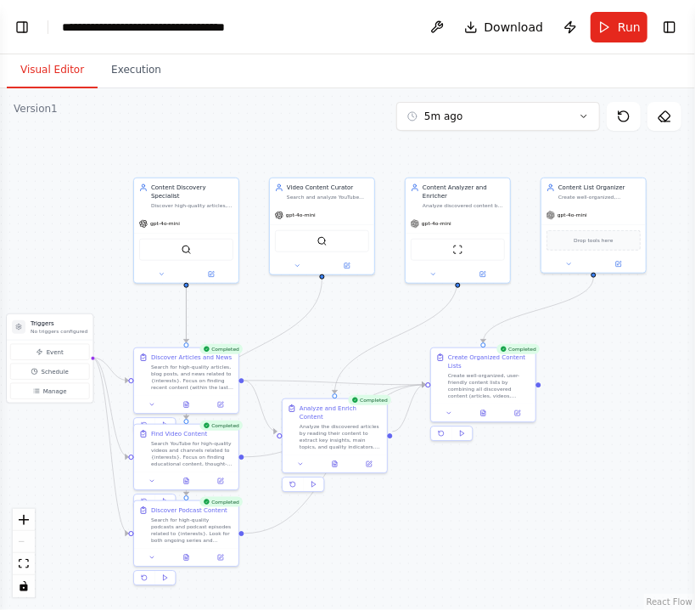
click at [49, 75] on button "Visual Editor" at bounding box center [52, 71] width 91 height 36
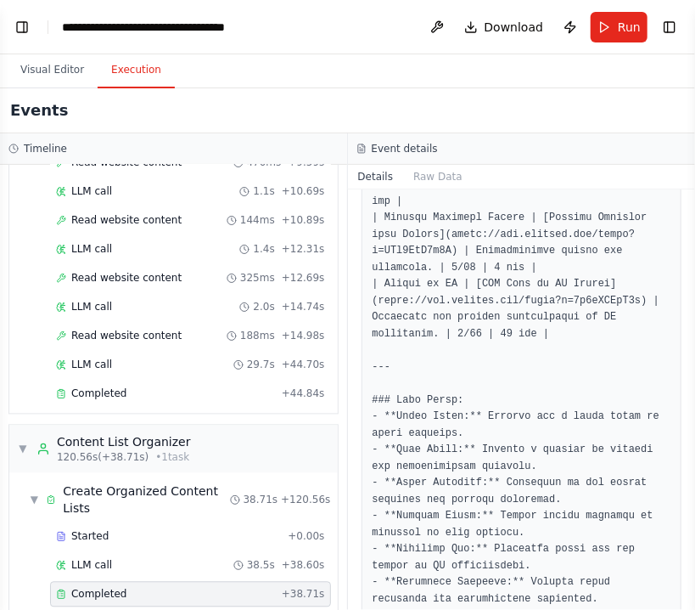
click at [155, 65] on button "Execution" at bounding box center [136, 71] width 77 height 36
click at [104, 387] on span "Completed" at bounding box center [98, 394] width 55 height 14
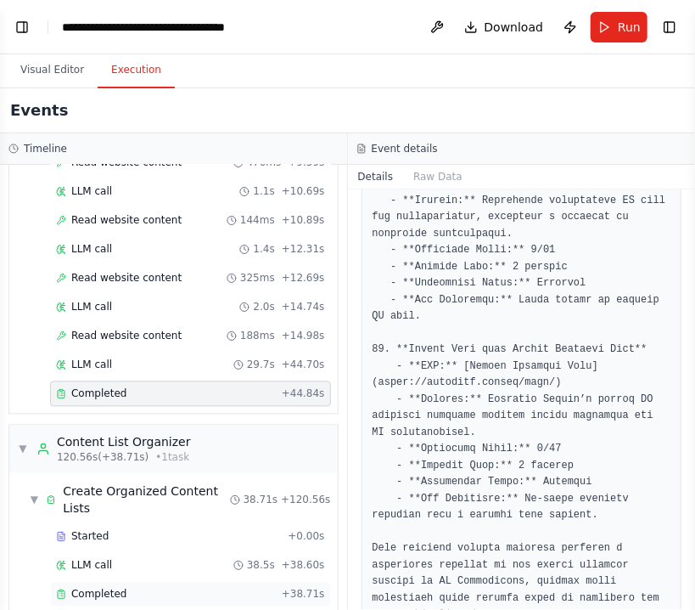
click at [152, 588] on div "Completed" at bounding box center [165, 595] width 219 height 14
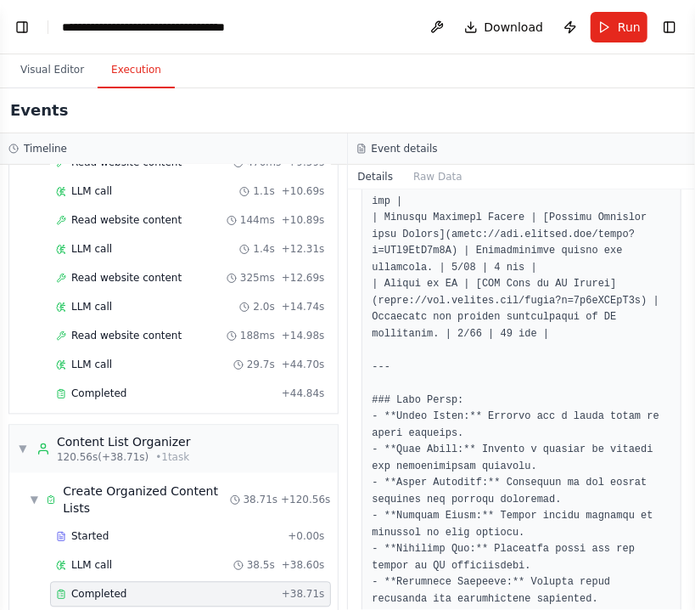
click at [152, 588] on div "Completed" at bounding box center [165, 595] width 219 height 14
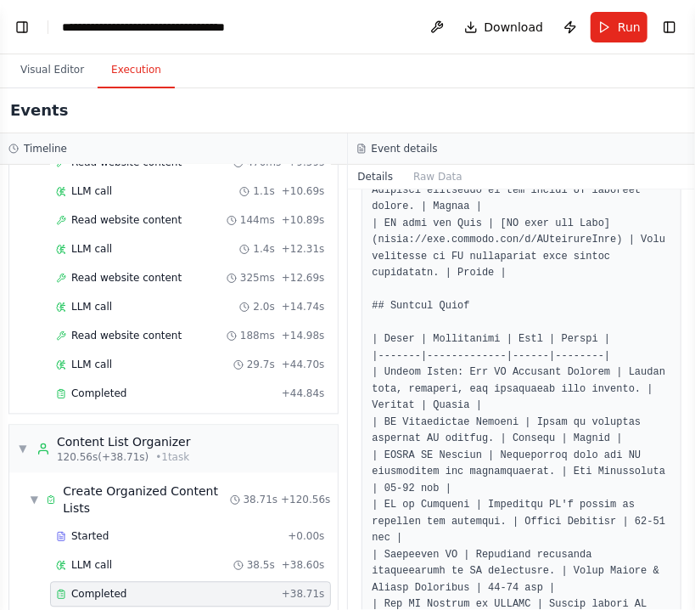
scroll to position [1882, 0]
